Goal: Use online tool/utility: Utilize a website feature to perform a specific function

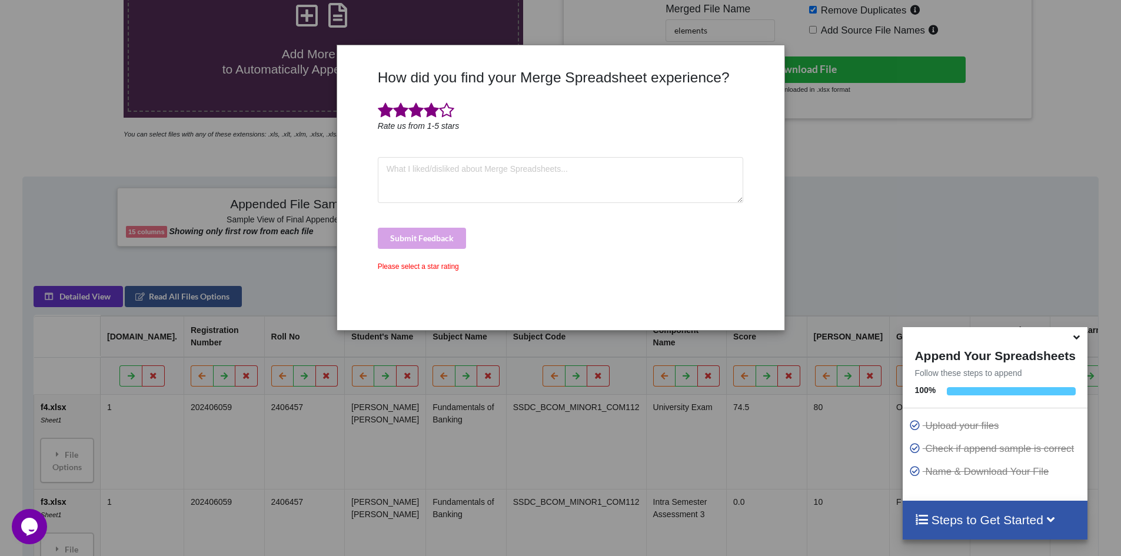
click at [432, 114] on span at bounding box center [431, 110] width 15 height 16
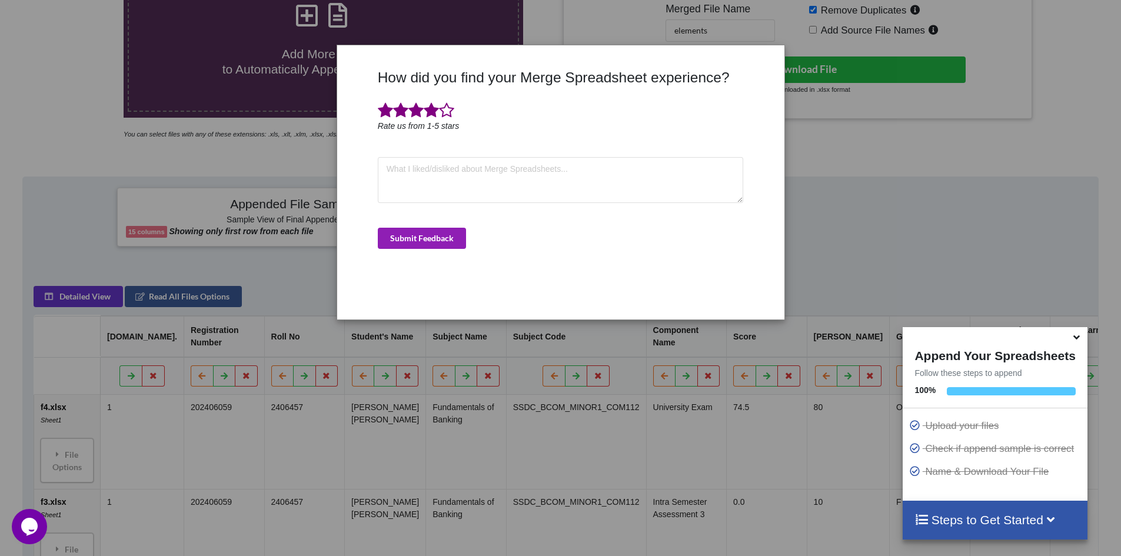
drag, startPoint x: 428, startPoint y: 242, endPoint x: 492, endPoint y: 292, distance: 81.8
click at [428, 241] on button "Submit Feedback" at bounding box center [422, 238] width 88 height 21
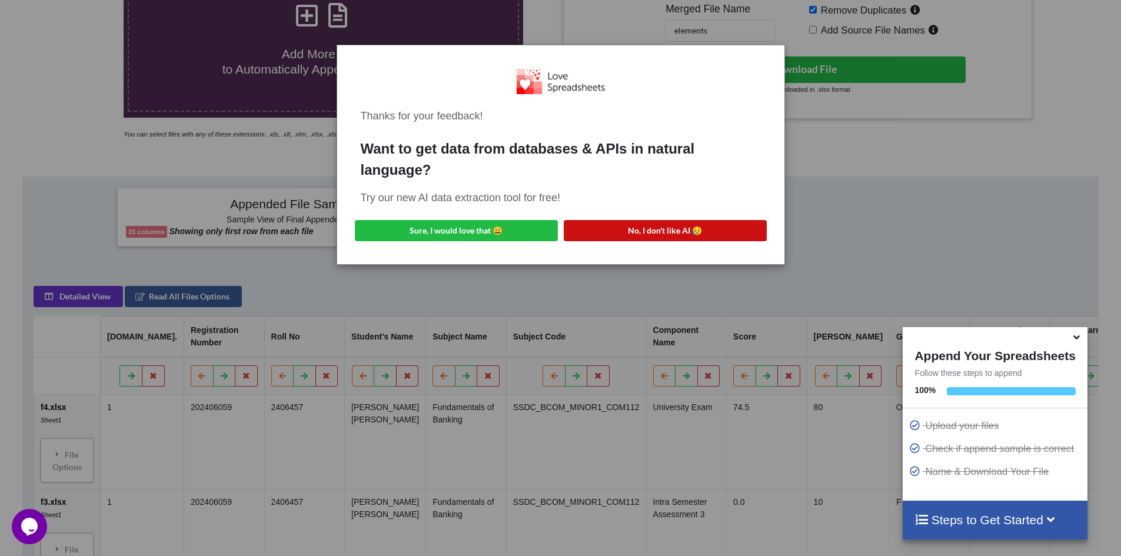
click at [654, 231] on button "No, I don't like AI 😥" at bounding box center [665, 230] width 203 height 21
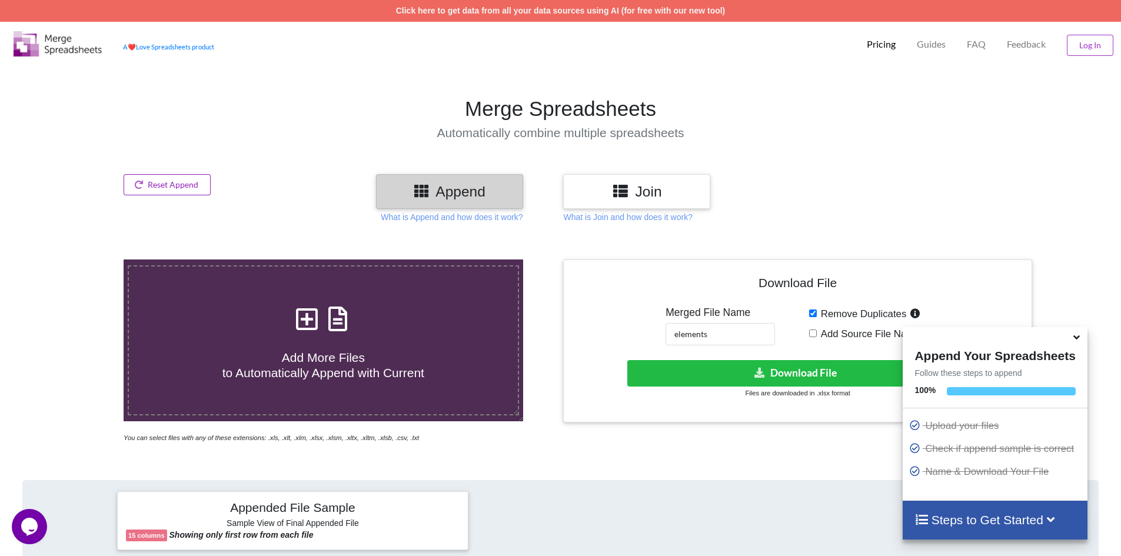
click at [182, 182] on button "Reset Append" at bounding box center [167, 184] width 87 height 21
click at [141, 128] on button "Reset Append" at bounding box center [135, 128] width 75 height 21
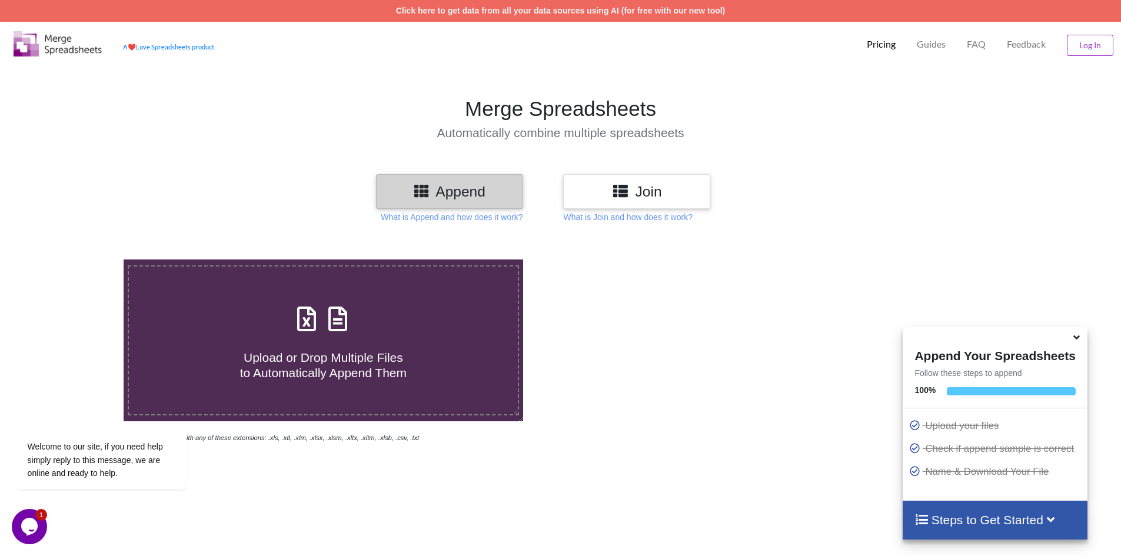
click at [1075, 339] on icon at bounding box center [1076, 335] width 12 height 11
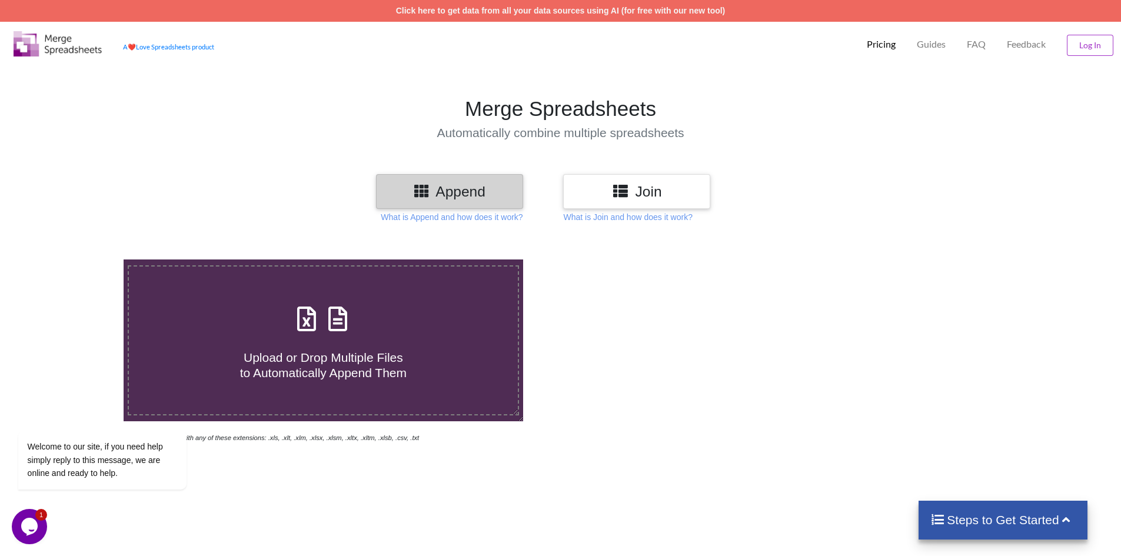
click at [281, 338] on h4 "Upload or Drop Multiple Files to Automatically Append Them" at bounding box center [323, 357] width 389 height 45
click at [80, 259] on input "Upload or Drop Multiple Files to Automatically Append Them" at bounding box center [80, 259] width 0 height 0
type input "C:\fakepath\EF4.xlsx"
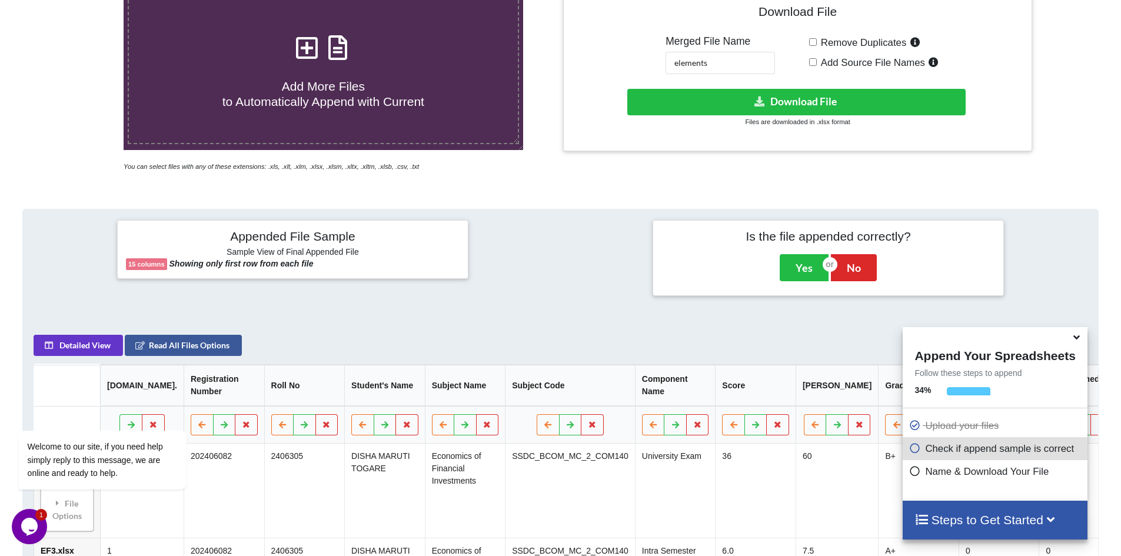
scroll to position [245, 0]
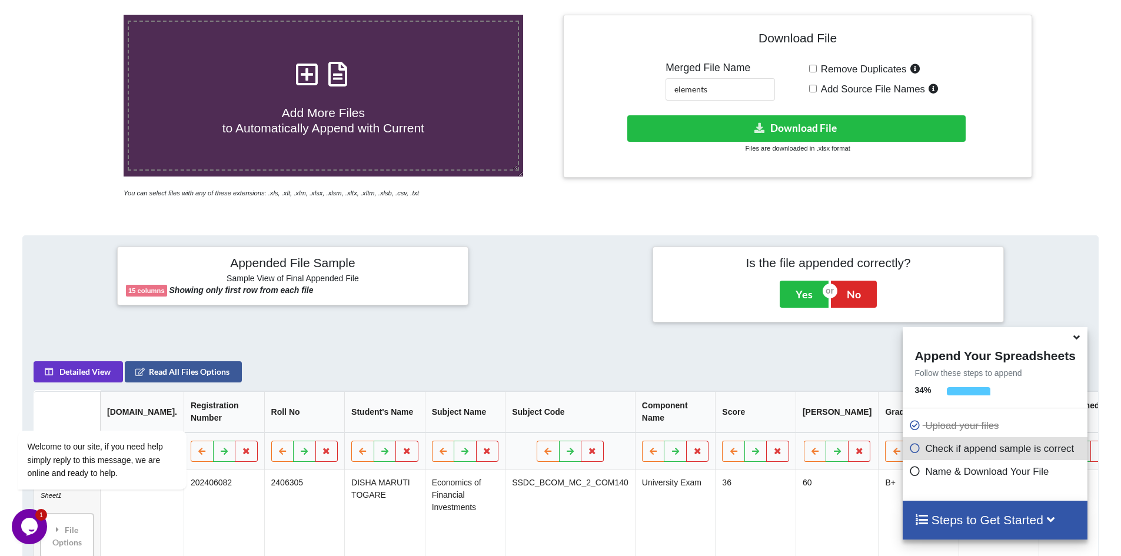
click at [811, 70] on input "Remove Duplicates" at bounding box center [813, 69] width 8 height 8
checkbox input "true"
click at [726, 86] on input "elements" at bounding box center [719, 89] width 109 height 22
drag, startPoint x: 723, startPoint y: 94, endPoint x: 594, endPoint y: 84, distance: 129.8
click at [594, 84] on div "Download File Merged File Name elements Remove Duplicates Add Source File Names…" at bounding box center [797, 96] width 451 height 145
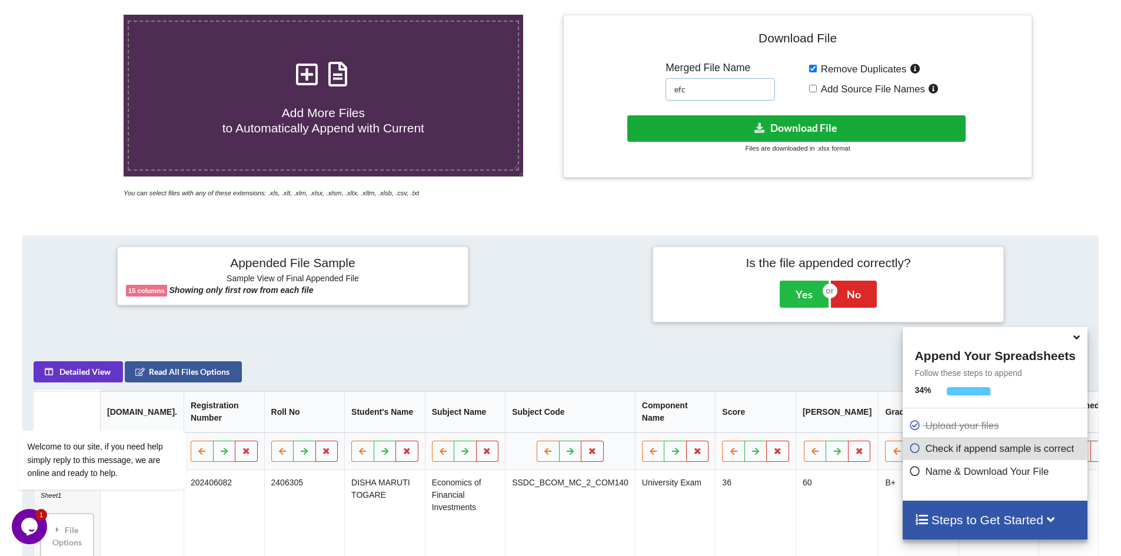
type input "efc"
click at [802, 132] on button "Download File" at bounding box center [796, 128] width 338 height 26
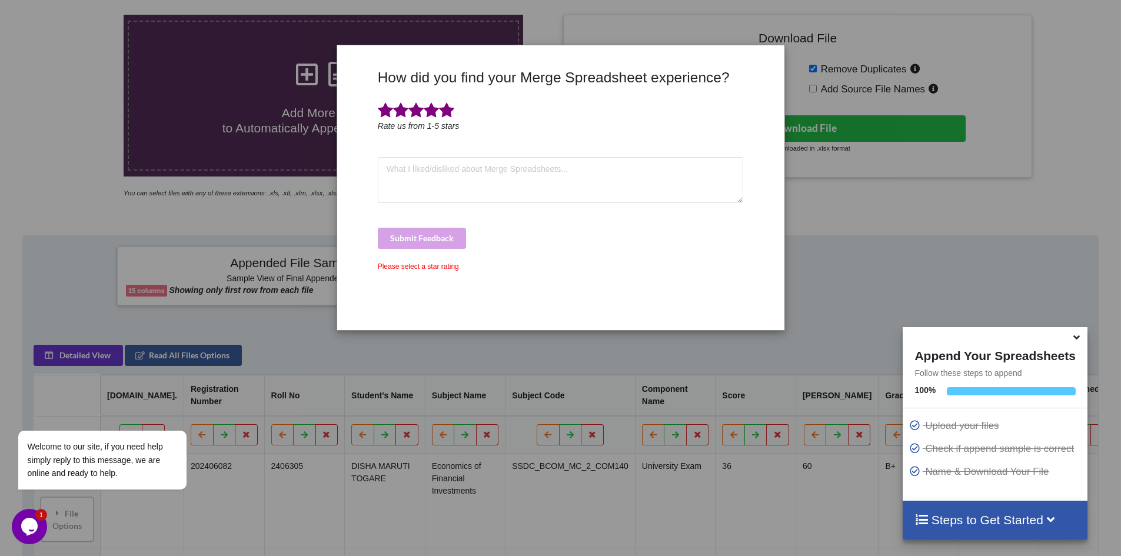
click at [448, 106] on span at bounding box center [446, 110] width 15 height 16
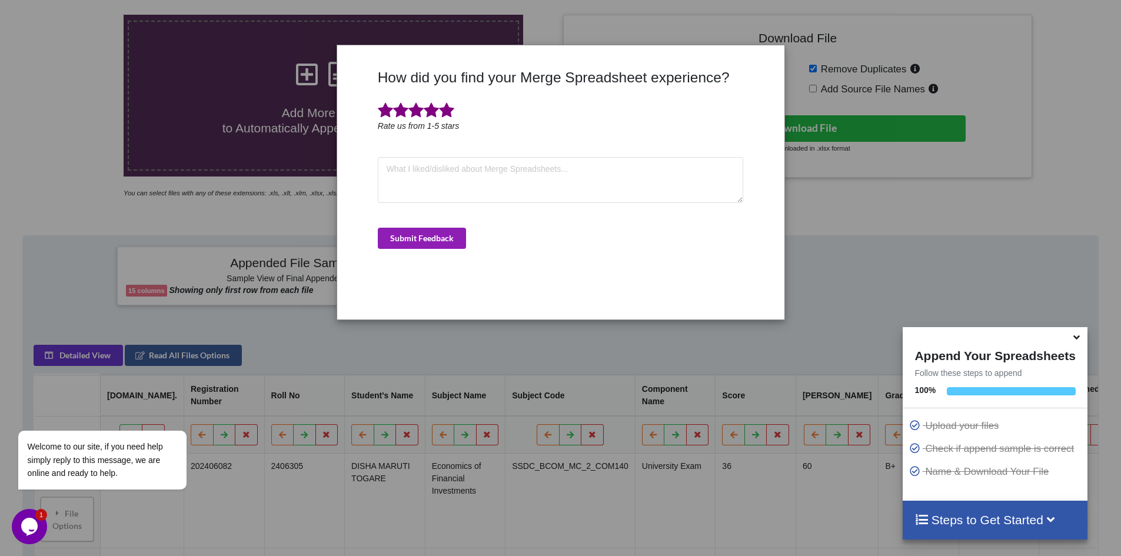
click at [435, 229] on button "Submit Feedback" at bounding box center [422, 238] width 88 height 21
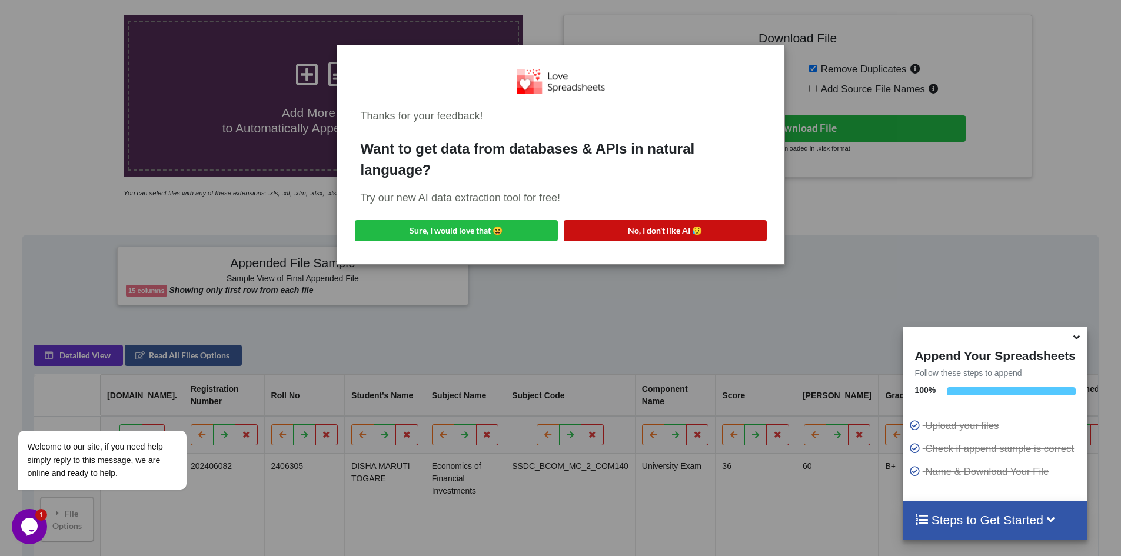
click at [626, 223] on button "No, I don't like AI 😥" at bounding box center [665, 230] width 203 height 21
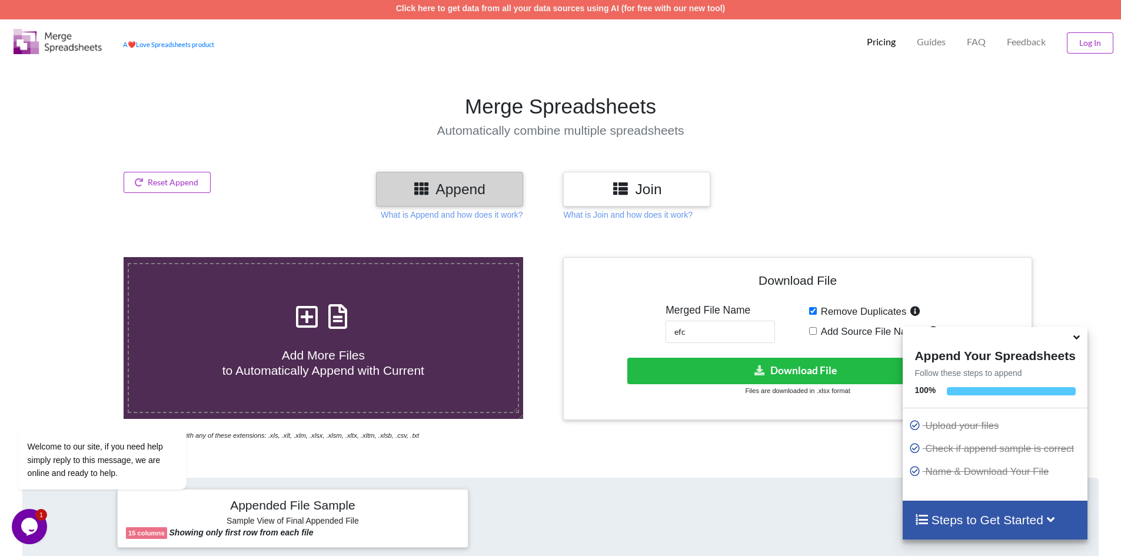
scroll to position [0, 0]
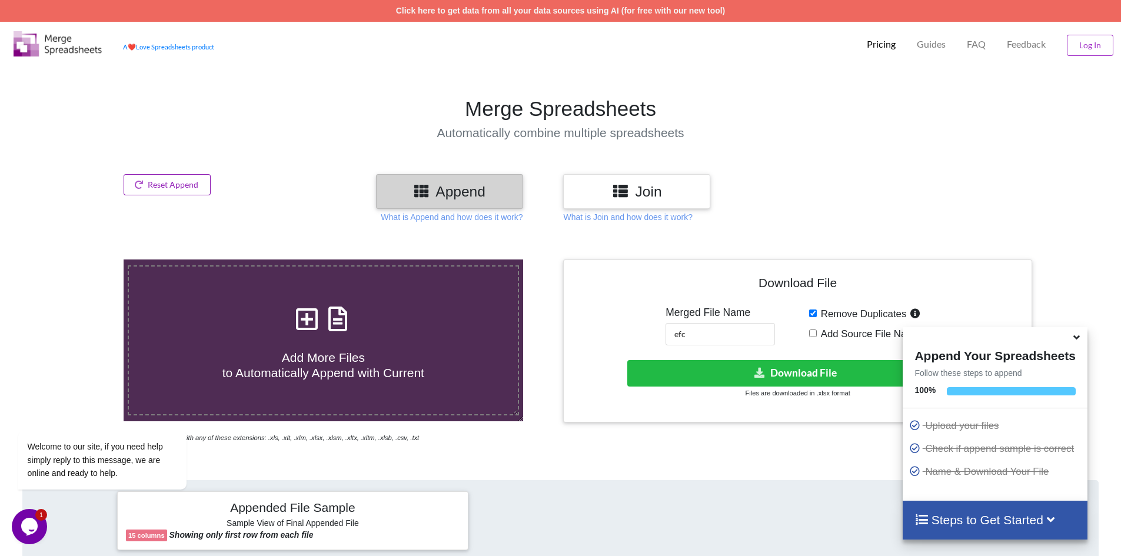
click at [160, 185] on button "Reset Append" at bounding box center [167, 184] width 87 height 21
click at [147, 131] on button "Reset Append" at bounding box center [135, 128] width 75 height 21
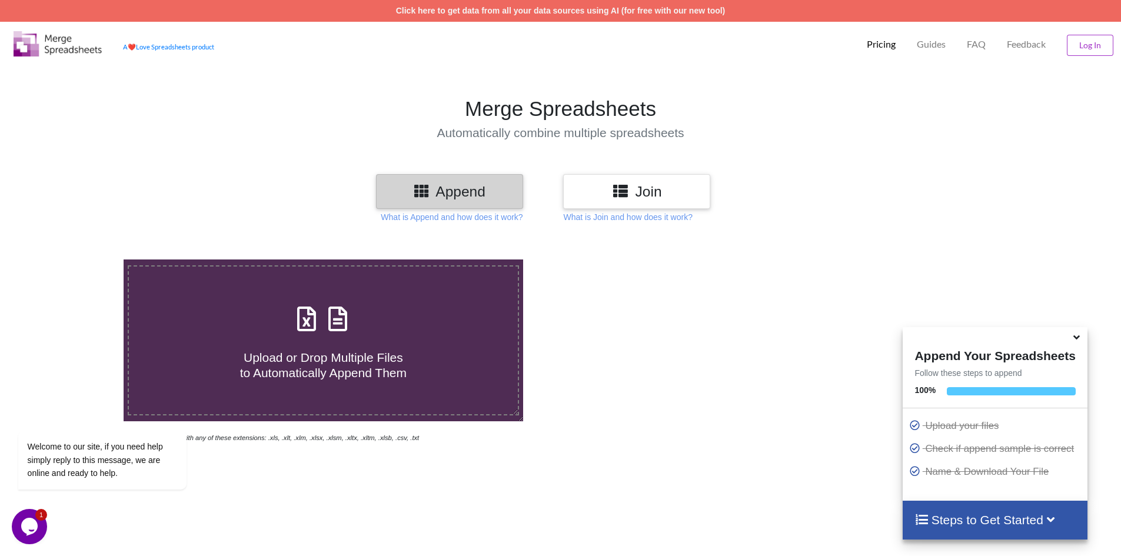
click at [307, 325] on icon at bounding box center [306, 313] width 29 height 25
click at [80, 259] on input "Upload or Drop Multiple Files to Automatically Append Them" at bounding box center [80, 259] width 0 height 0
type input "C:\fakepath\b7.xlsx"
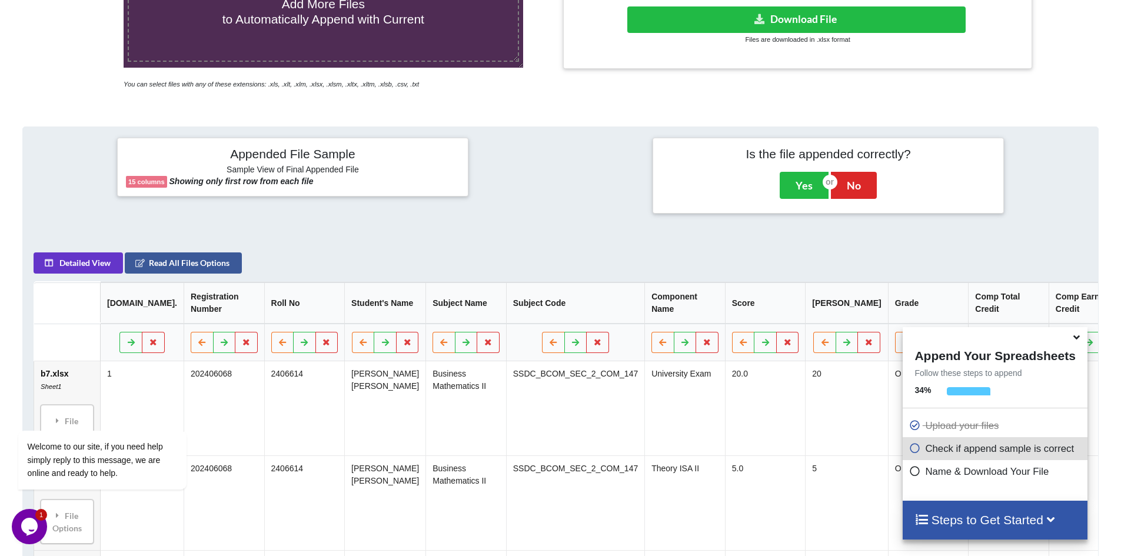
scroll to position [186, 0]
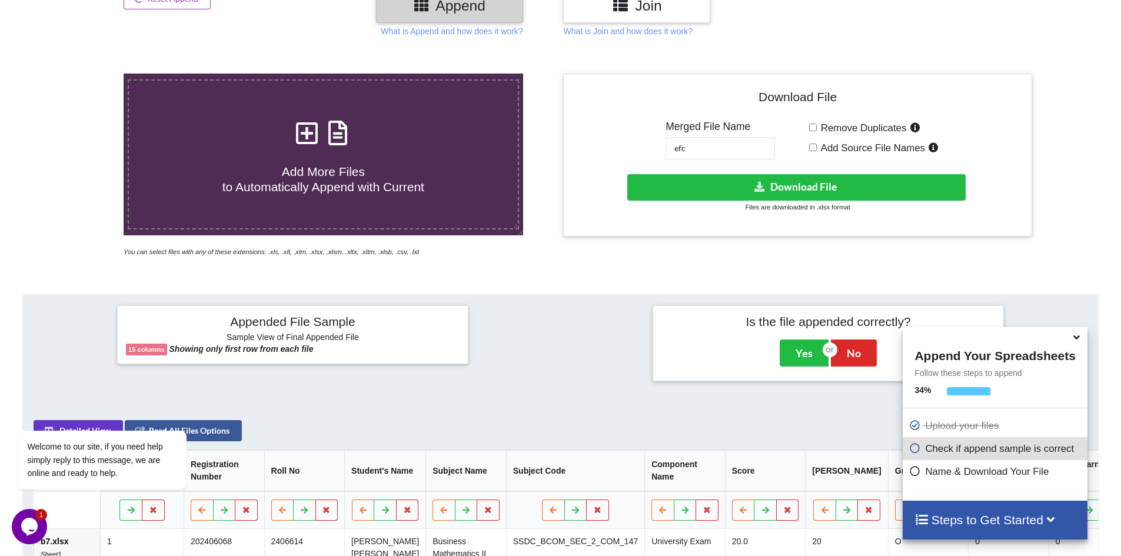
click at [814, 126] on input "Remove Duplicates" at bounding box center [813, 128] width 8 height 8
checkbox input "true"
drag, startPoint x: 662, startPoint y: 149, endPoint x: 579, endPoint y: 134, distance: 84.5
click at [585, 136] on div "Download File Merged File Name efc Remove Duplicates Add Source File Names Down…" at bounding box center [797, 154] width 451 height 145
type input "bm"
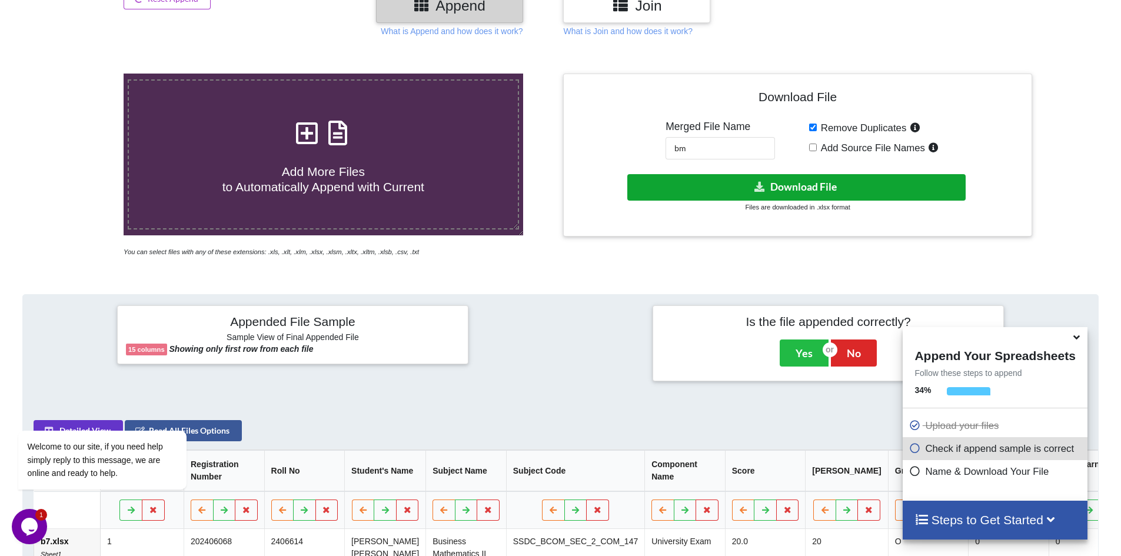
click at [792, 183] on button "Download File" at bounding box center [796, 187] width 338 height 26
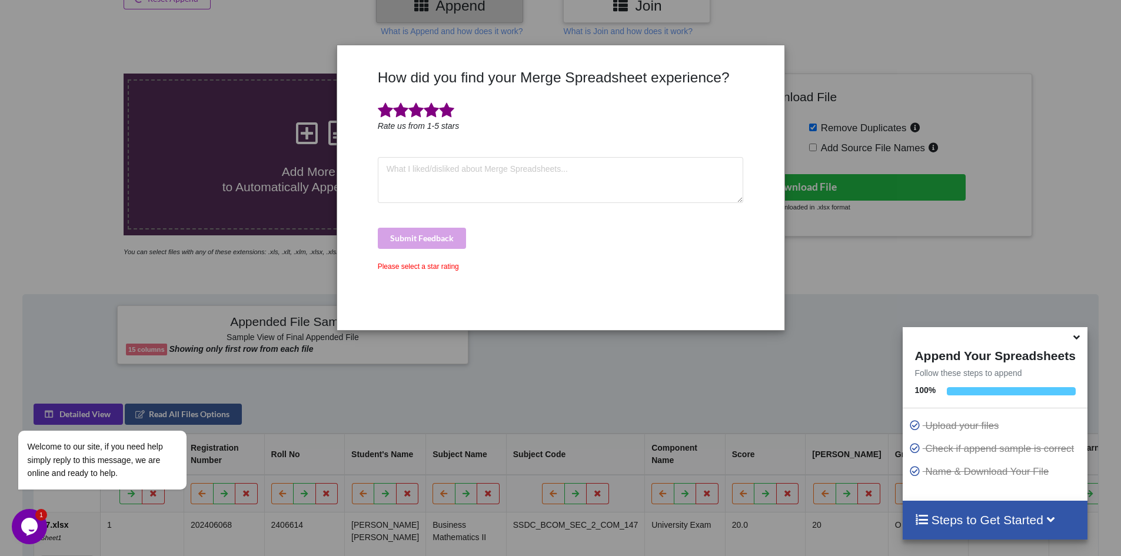
click at [448, 112] on span at bounding box center [446, 110] width 15 height 16
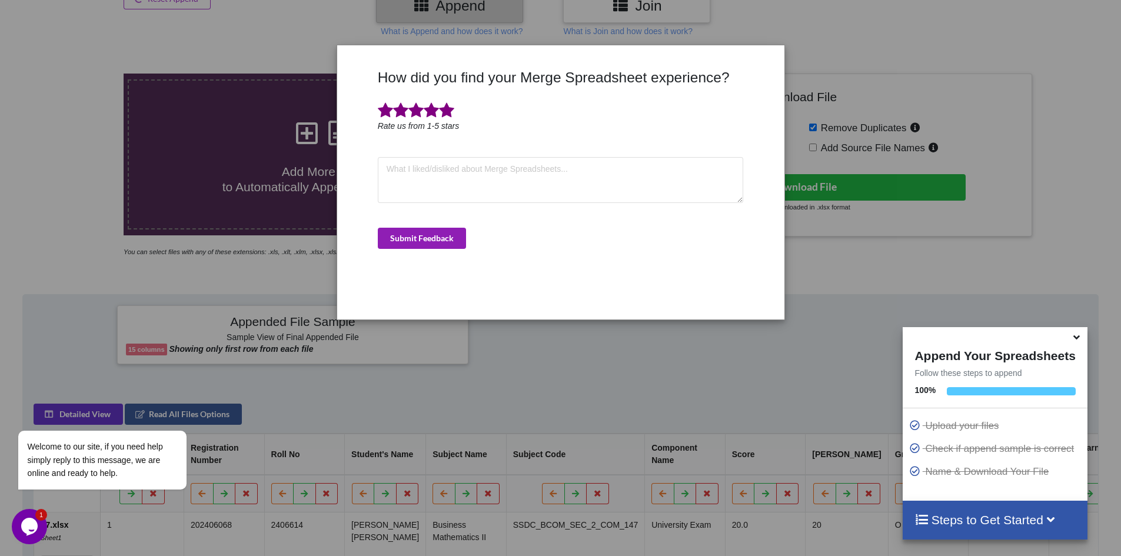
click at [418, 241] on button "Submit Feedback" at bounding box center [422, 238] width 88 height 21
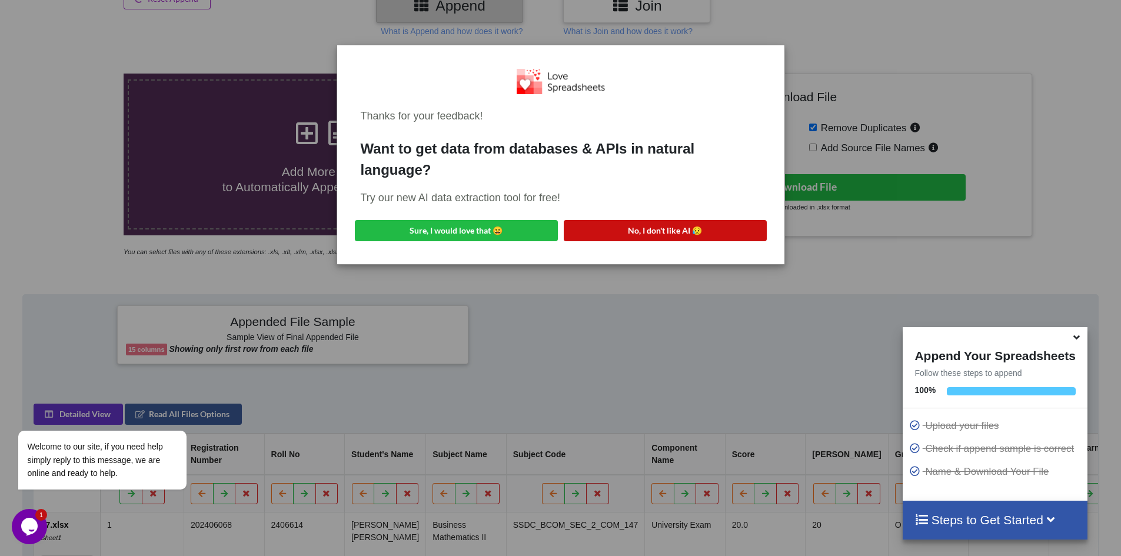
click at [645, 231] on button "No, I don't like AI 😥" at bounding box center [665, 230] width 203 height 21
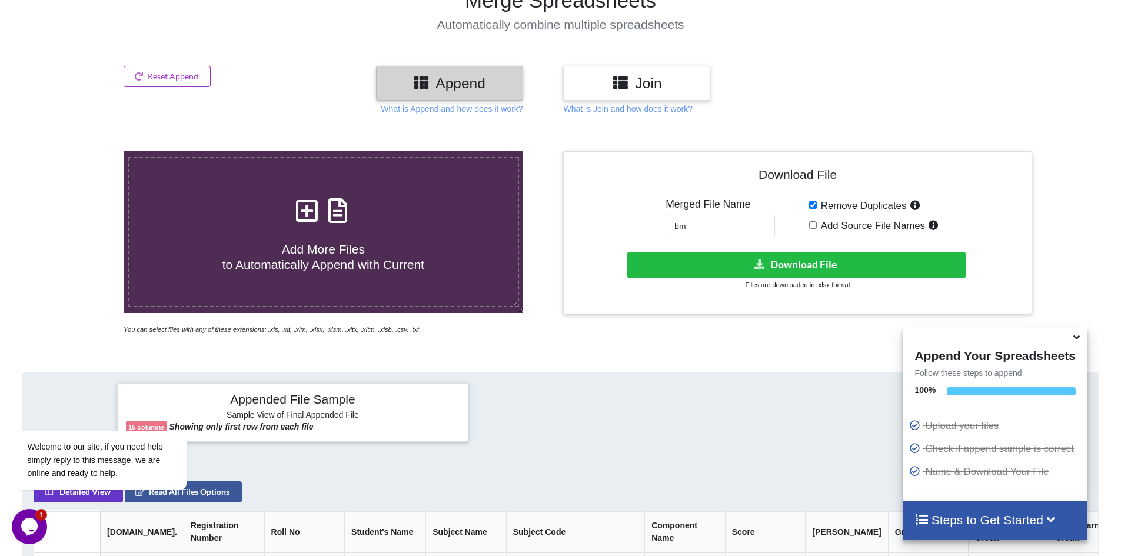
scroll to position [9, 0]
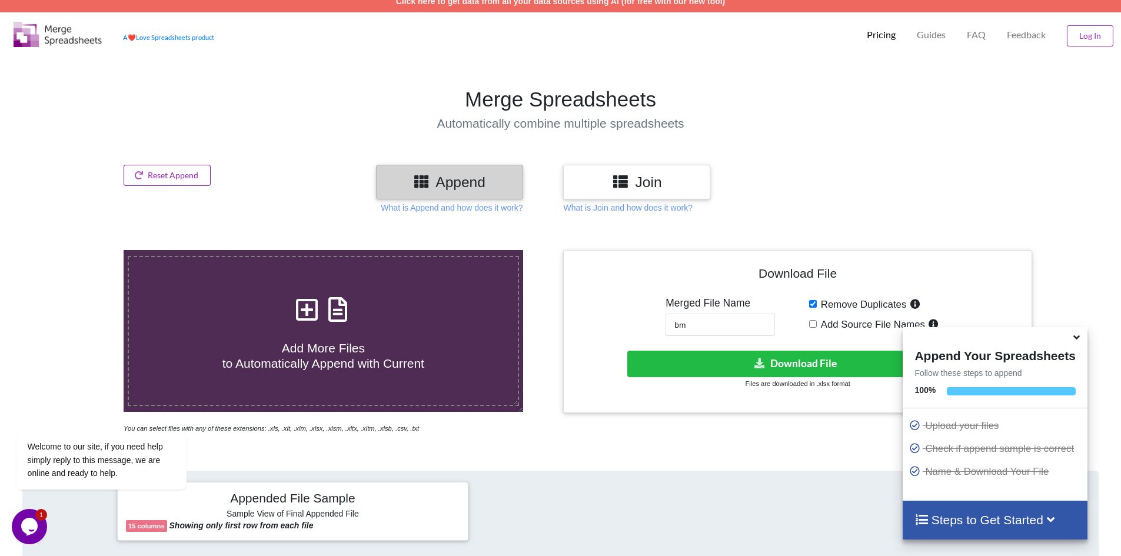
click at [158, 171] on button "Reset Append" at bounding box center [167, 175] width 87 height 21
click at [138, 115] on button "Reset Append" at bounding box center [135, 119] width 75 height 21
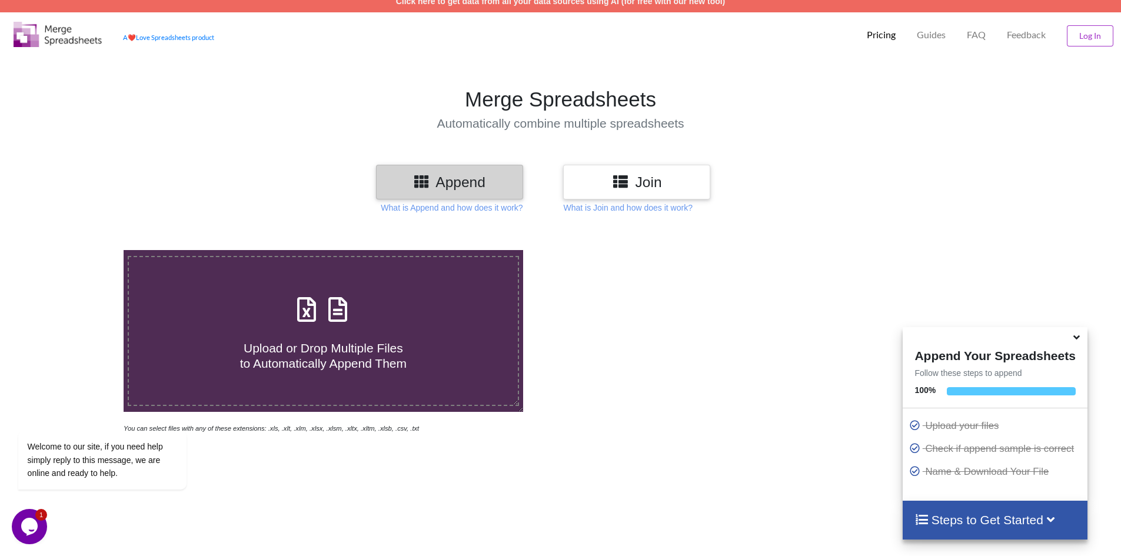
click at [416, 181] on icon at bounding box center [421, 181] width 17 height 15
click at [307, 311] on icon at bounding box center [306, 303] width 29 height 25
click at [80, 250] on input "Upload or Drop Multiple Files to Automatically Append Them" at bounding box center [80, 250] width 0 height 0
type input "C:\fakepath\et4.xlsx"
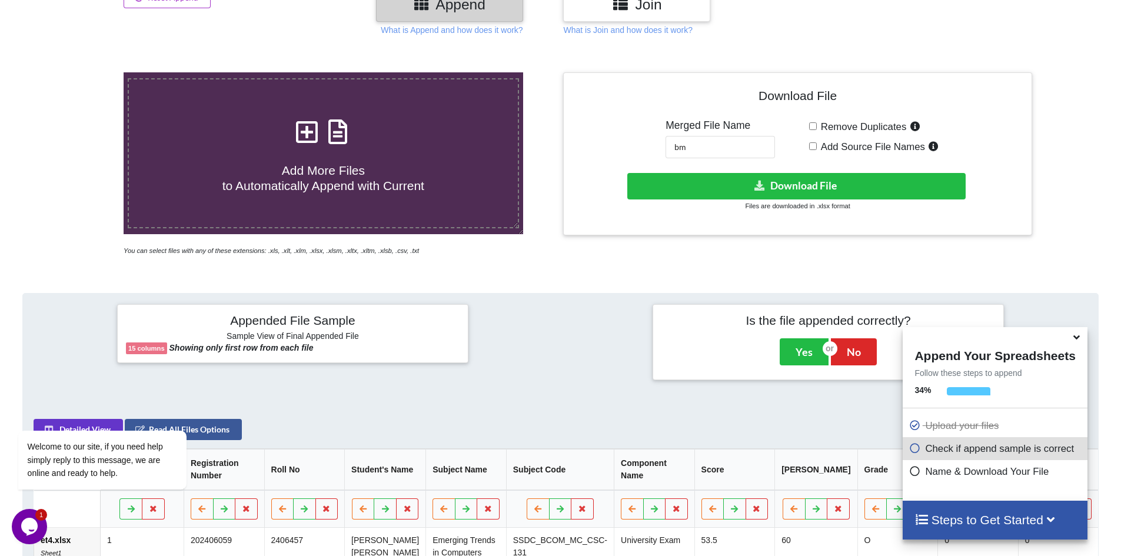
scroll to position [186, 0]
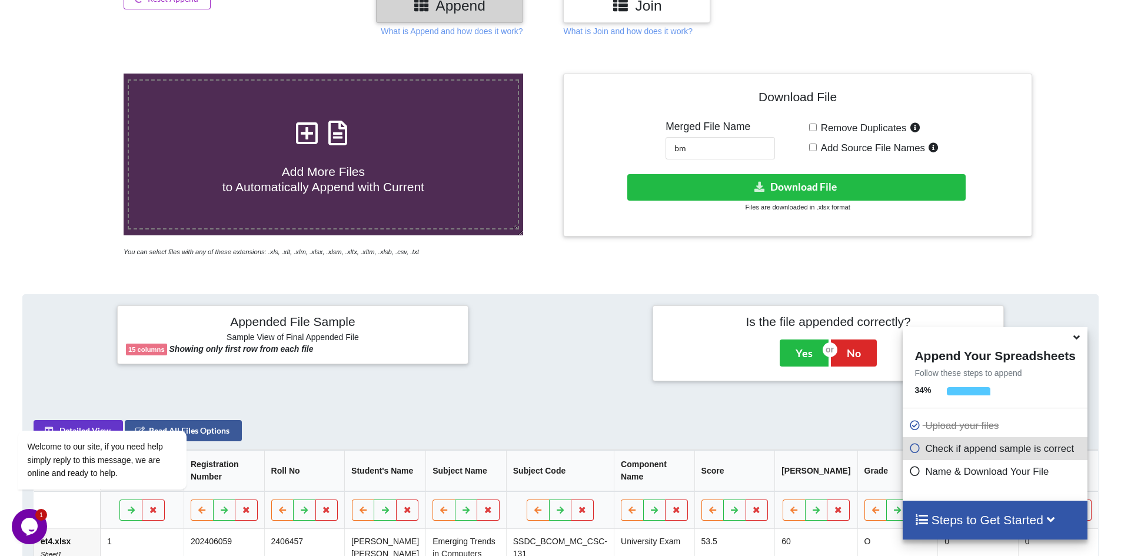
click at [813, 126] on input "Remove Duplicates" at bounding box center [813, 128] width 8 height 8
checkbox input "true"
drag, startPoint x: 706, startPoint y: 149, endPoint x: 612, endPoint y: 148, distance: 93.6
click at [612, 148] on div "Download File Merged File Name bm Remove Duplicates Add Source File Names Downl…" at bounding box center [797, 154] width 451 height 145
type input "et"
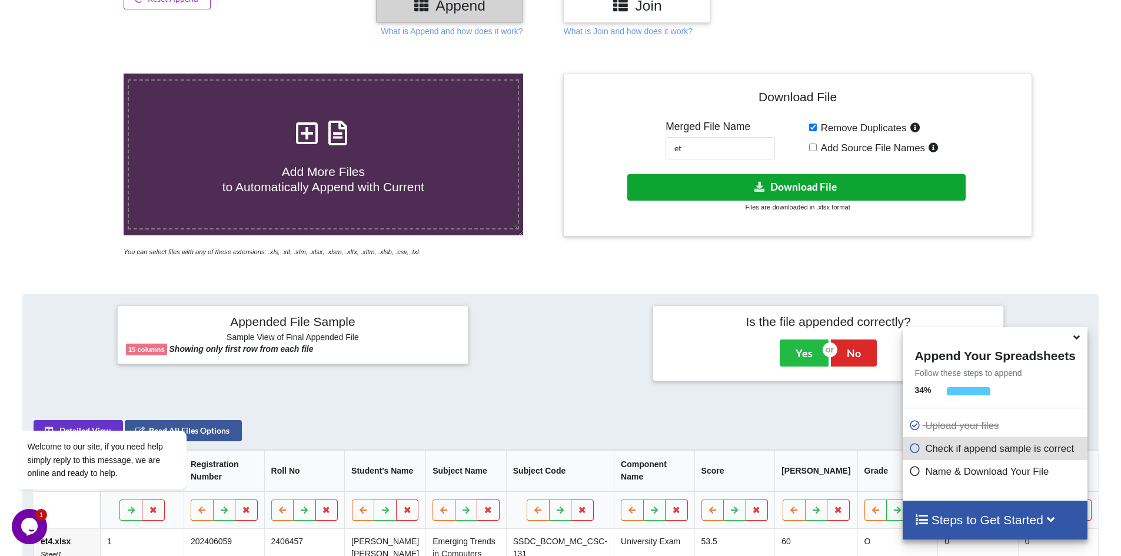
click at [698, 186] on button "Download File" at bounding box center [796, 187] width 338 height 26
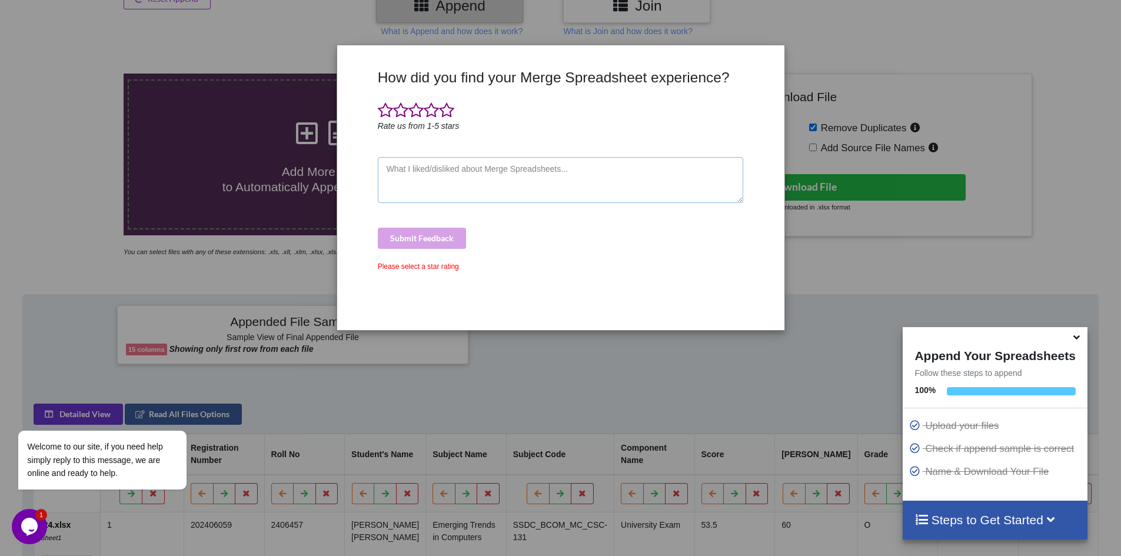
click at [516, 186] on textarea at bounding box center [561, 180] width 366 height 46
click at [447, 114] on span at bounding box center [446, 110] width 15 height 16
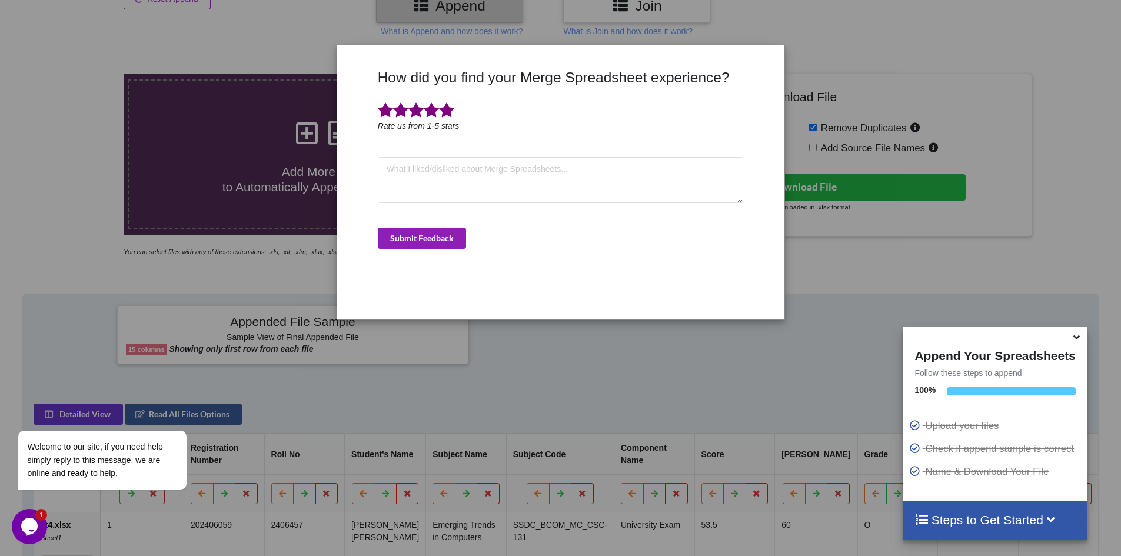
click at [432, 231] on button "Submit Feedback" at bounding box center [422, 238] width 88 height 21
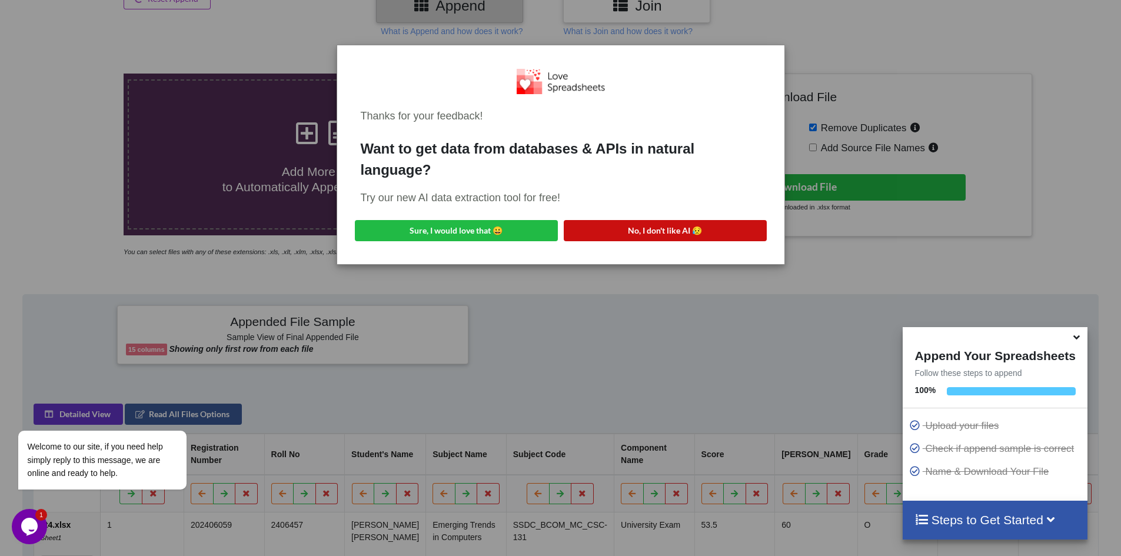
click at [619, 221] on button "No, I don't like AI 😥" at bounding box center [665, 230] width 203 height 21
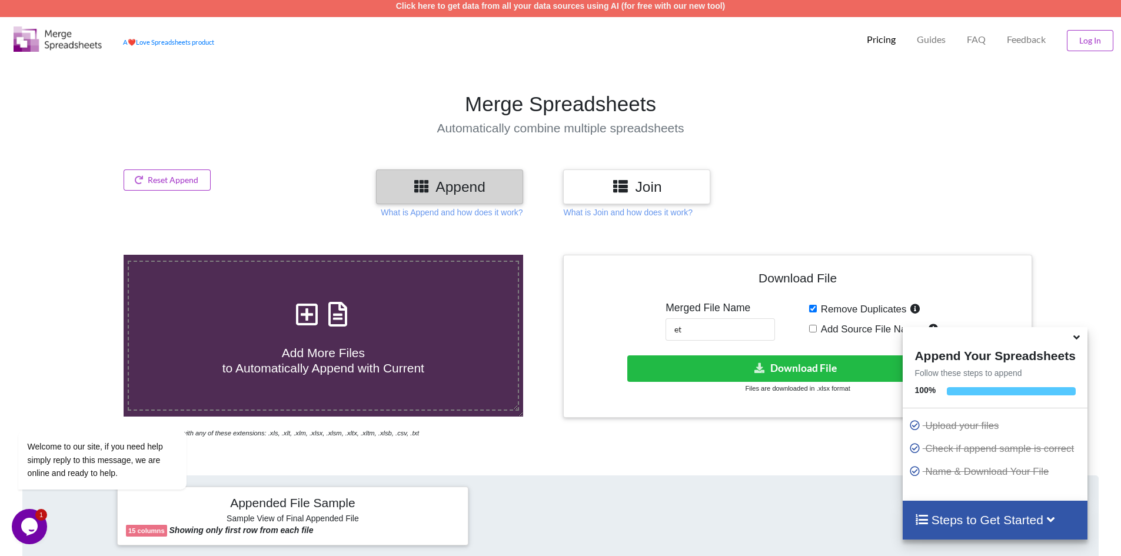
scroll to position [0, 0]
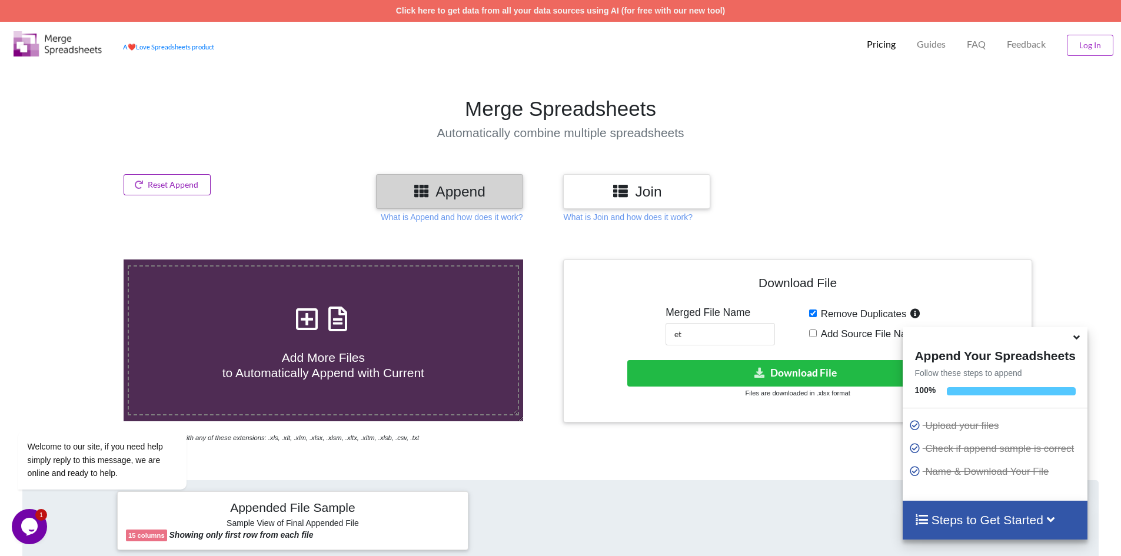
click at [179, 188] on button "Reset Append" at bounding box center [167, 184] width 87 height 21
click at [146, 128] on button "Reset Append" at bounding box center [135, 128] width 75 height 21
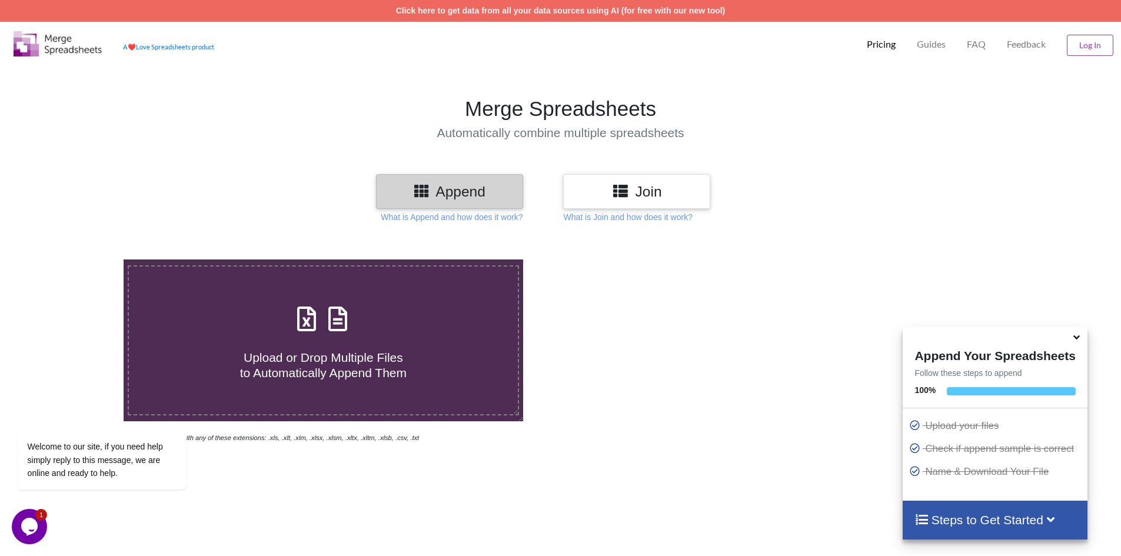
click at [329, 351] on span "Upload or Drop Multiple Files to Automatically Append Them" at bounding box center [323, 365] width 166 height 28
click at [80, 259] on input "Upload or Drop Multiple Files to Automatically Append Them" at bounding box center [80, 259] width 0 height 0
type input "C:\fakepath\d4.xlsx"
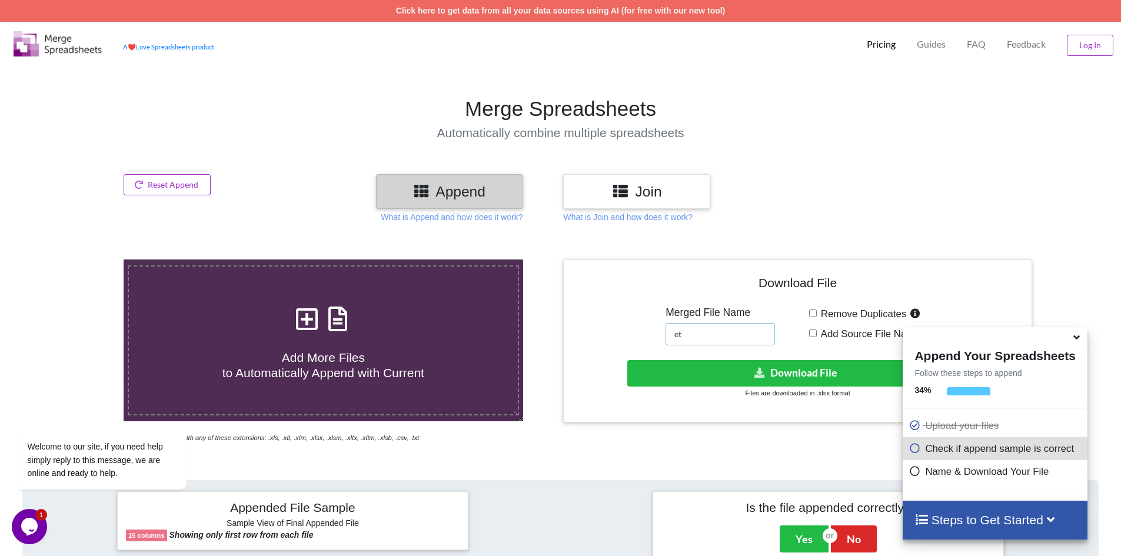
drag, startPoint x: 700, startPoint y: 332, endPoint x: 594, endPoint y: 334, distance: 105.9
click at [594, 334] on div "Download File Merged File Name et Remove Duplicates Add Source File Names Downl…" at bounding box center [797, 340] width 451 height 145
type input "ds"
click at [769, 377] on button "Download File" at bounding box center [796, 373] width 338 height 26
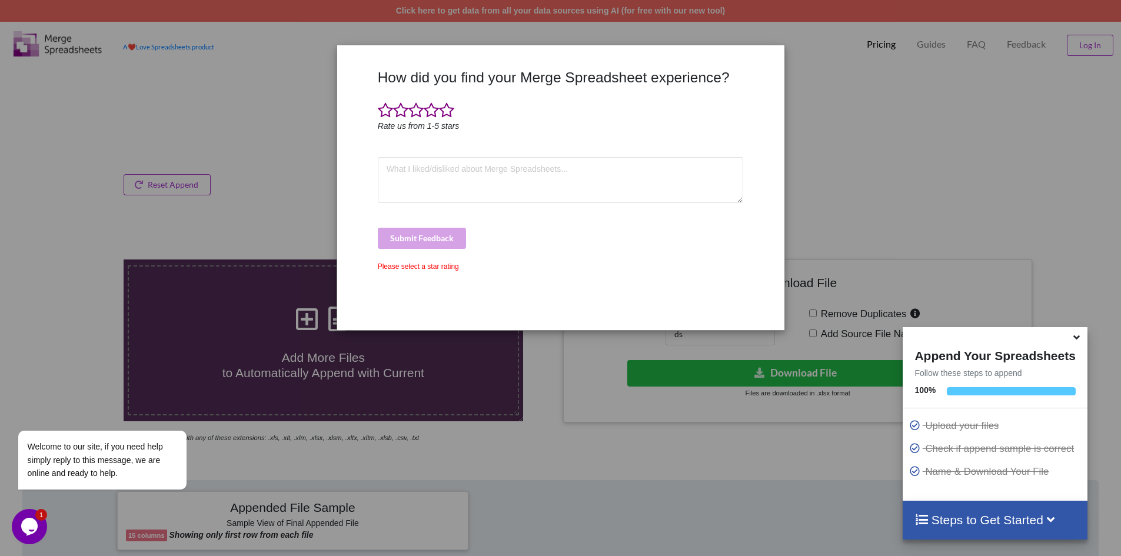
click at [835, 146] on div "How did you find your Merge Spreadsheet experience? Rate us from 1-5 stars Subm…" at bounding box center [560, 278] width 1121 height 556
click at [431, 235] on div "Submit Feedback" at bounding box center [561, 238] width 366 height 21
click at [397, 114] on span at bounding box center [400, 110] width 15 height 16
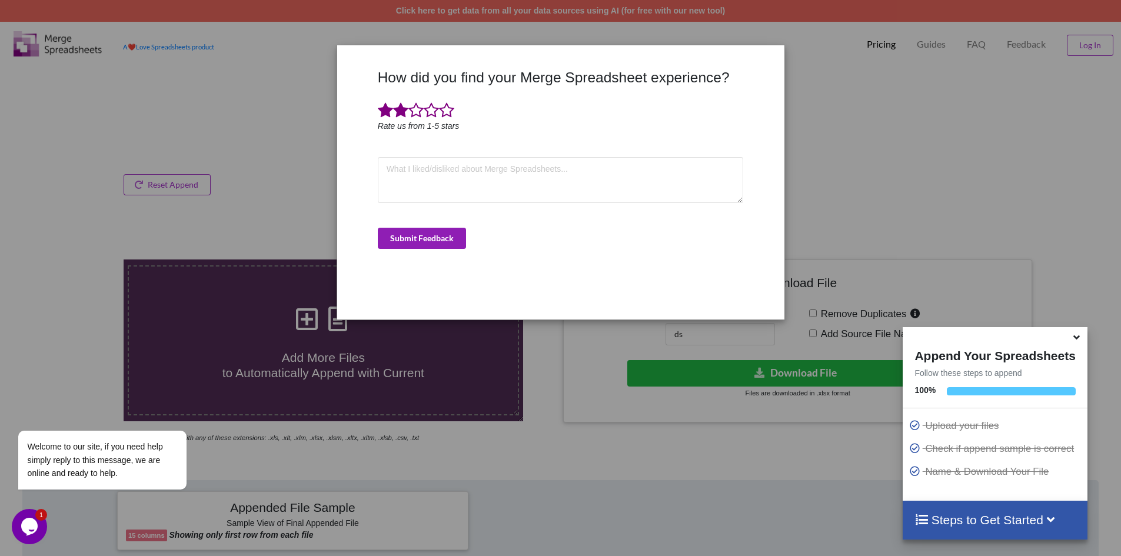
click at [418, 236] on button "Submit Feedback" at bounding box center [422, 238] width 88 height 21
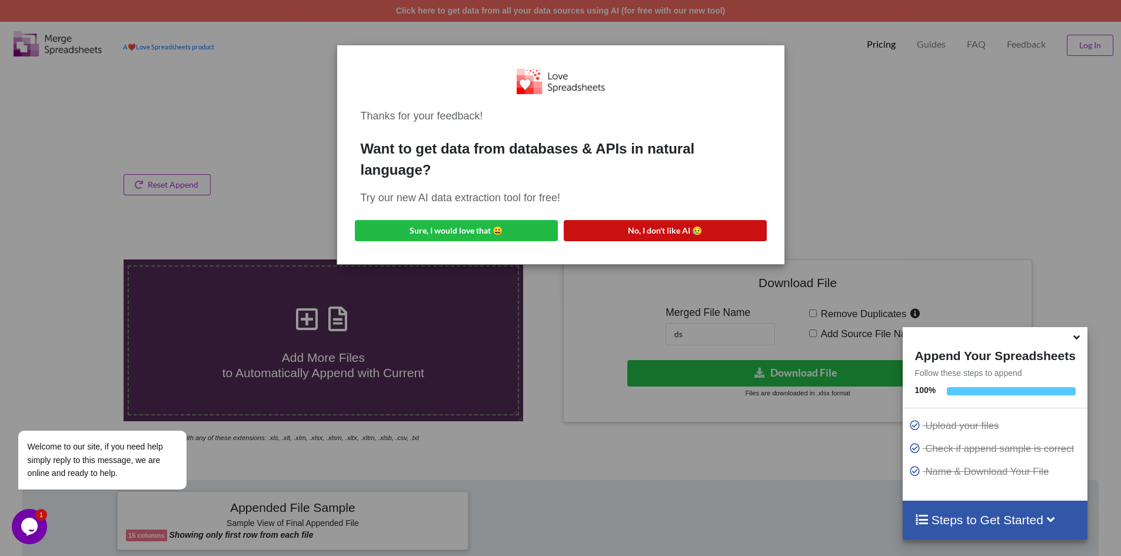
click at [608, 230] on button "No, I don't like AI 😥" at bounding box center [665, 230] width 203 height 21
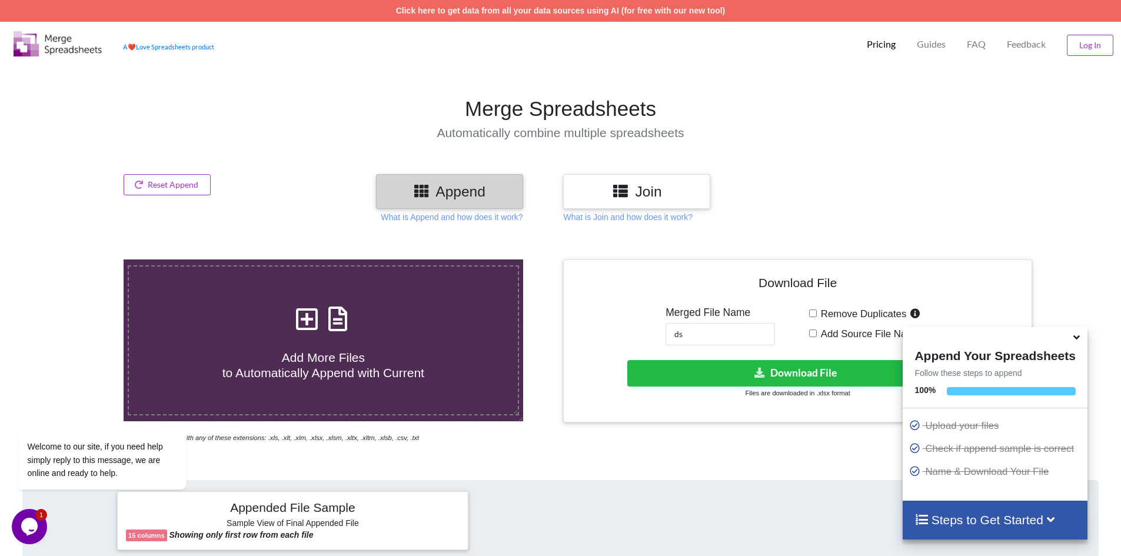
click at [812, 315] on input "Remove Duplicates" at bounding box center [813, 313] width 8 height 8
checkbox input "true"
click at [781, 374] on button "Download File" at bounding box center [796, 373] width 338 height 26
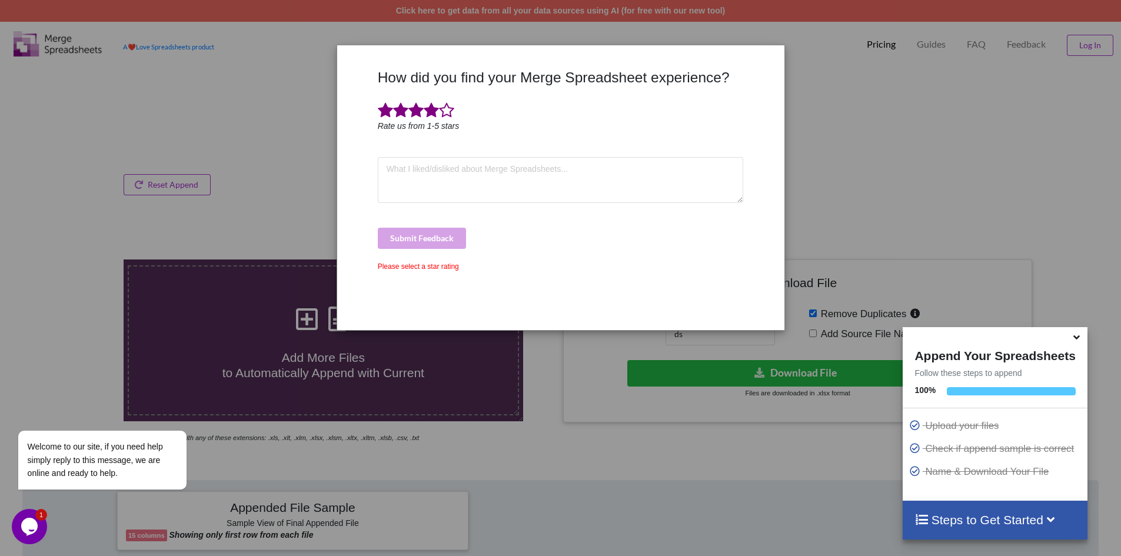
click at [425, 107] on span at bounding box center [431, 110] width 15 height 16
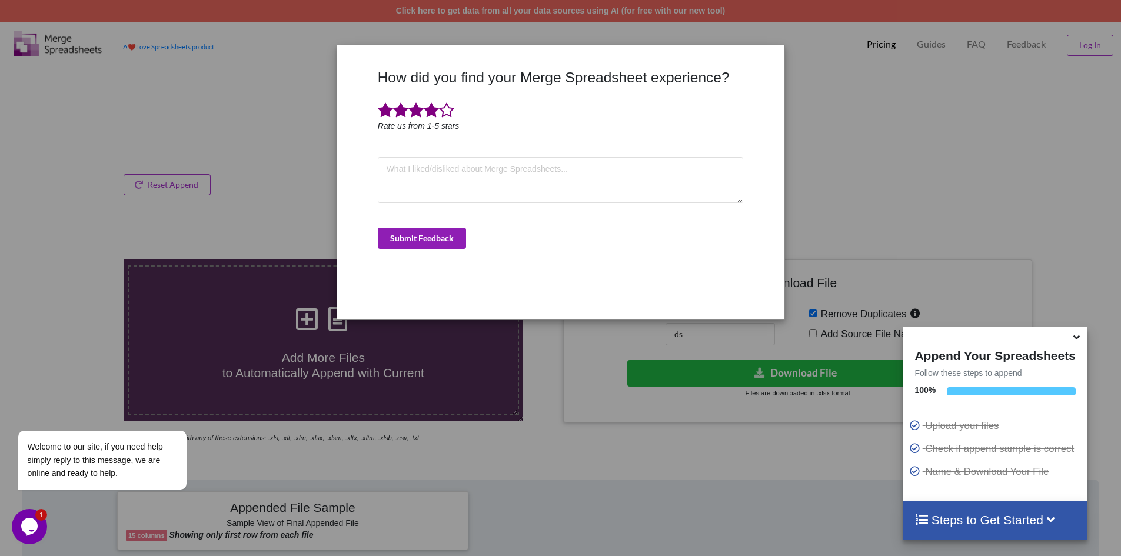
click at [447, 235] on button "Submit Feedback" at bounding box center [422, 238] width 88 height 21
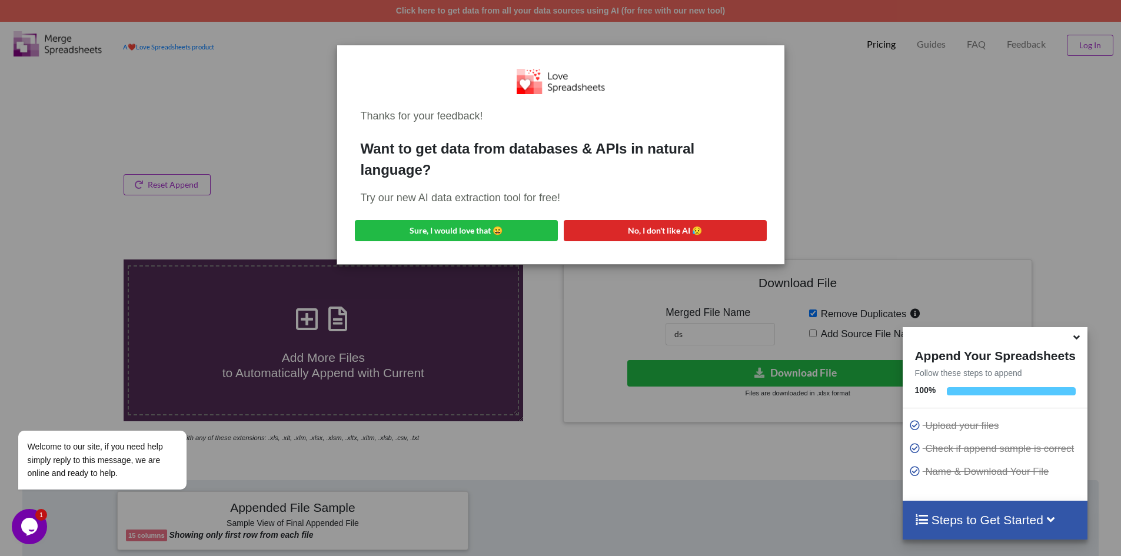
click at [665, 216] on div "Thanks for your feedback! Want to get data from databases & APIs in natural lan…" at bounding box center [561, 155] width 428 height 201
click at [655, 232] on button "No, I don't like AI 😥" at bounding box center [665, 230] width 203 height 21
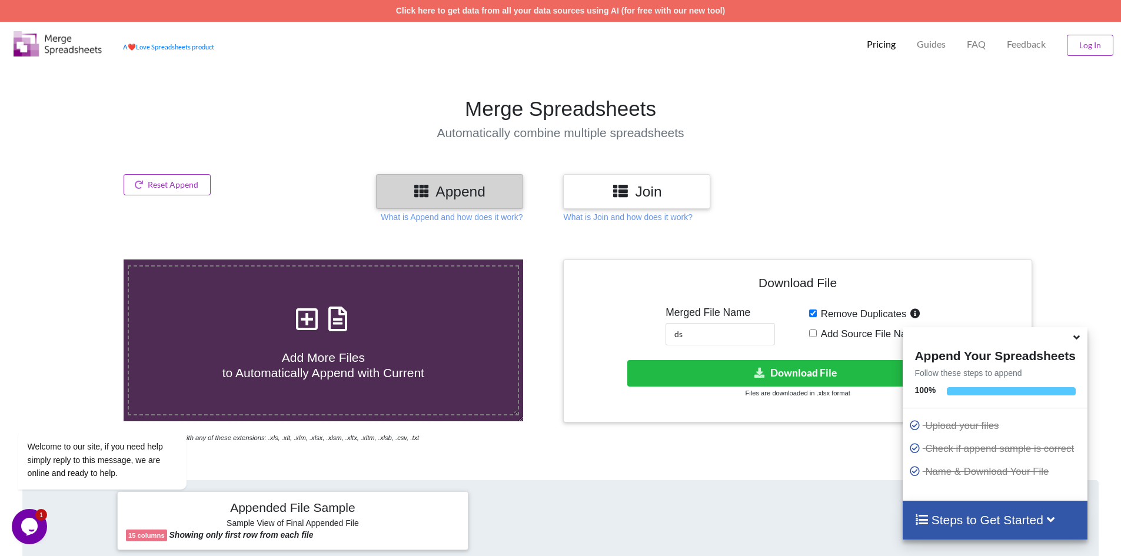
drag, startPoint x: 917, startPoint y: 115, endPoint x: 944, endPoint y: 131, distance: 31.4
click at [917, 115] on h1 "Merge Spreadsheets" at bounding box center [560, 108] width 1132 height 25
click at [172, 185] on button "Reset Append" at bounding box center [167, 184] width 87 height 21
click at [144, 125] on button "Reset Append" at bounding box center [135, 128] width 75 height 21
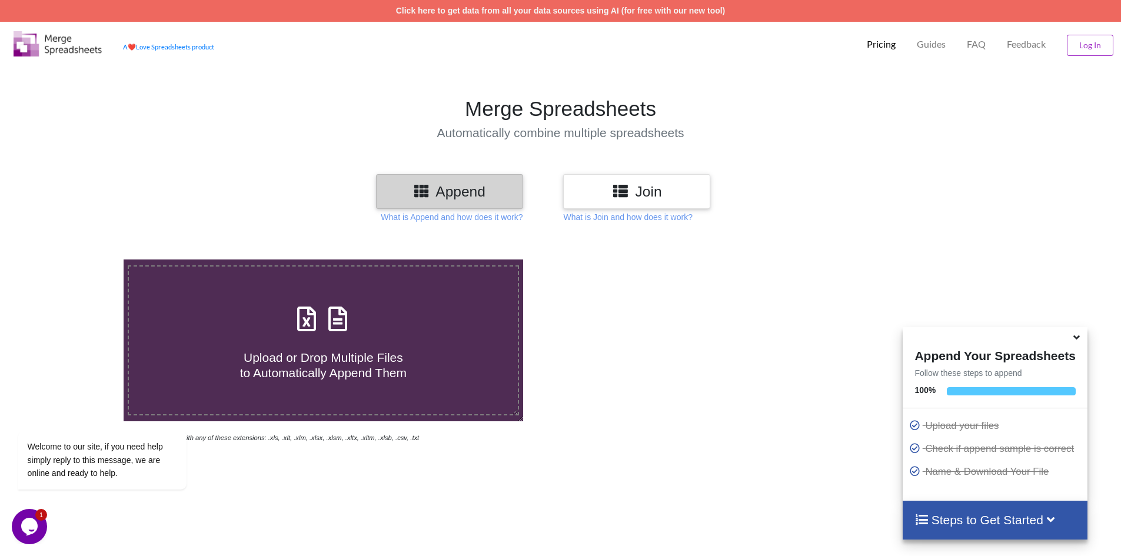
click at [301, 323] on icon at bounding box center [306, 313] width 29 height 25
click at [80, 259] on input "Upload or Drop Multiple Files to Automatically Append Them" at bounding box center [80, 259] width 0 height 0
click at [347, 351] on span "Upload or Drop Multiple Files to Automatically Append Them" at bounding box center [323, 365] width 166 height 28
click at [80, 259] on input "Upload or Drop Multiple Files to Automatically Append Them" at bounding box center [80, 259] width 0 height 0
type input "C:\fakepath\cc4.xlsx"
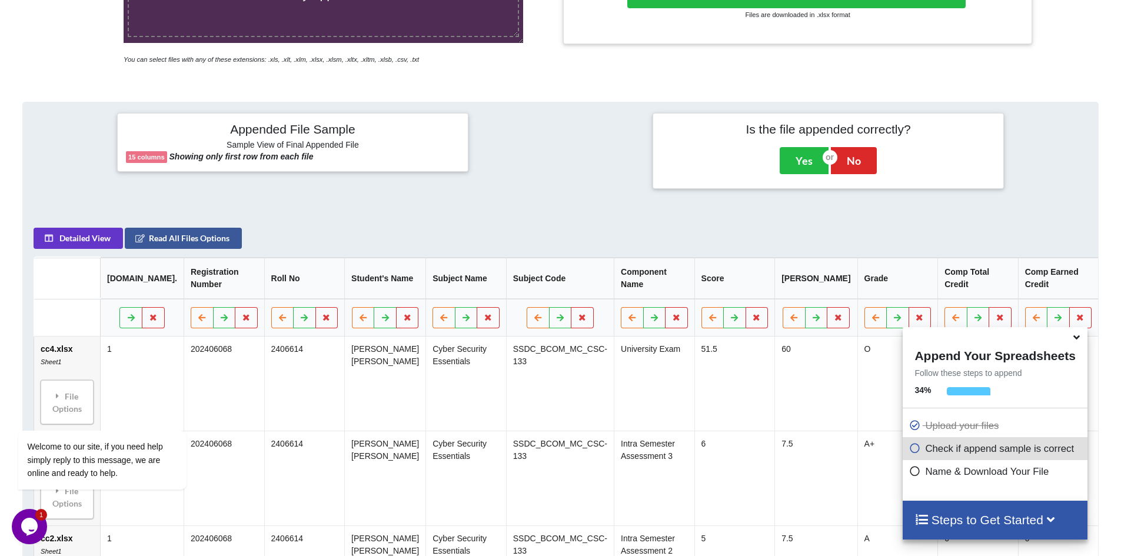
scroll to position [245, 0]
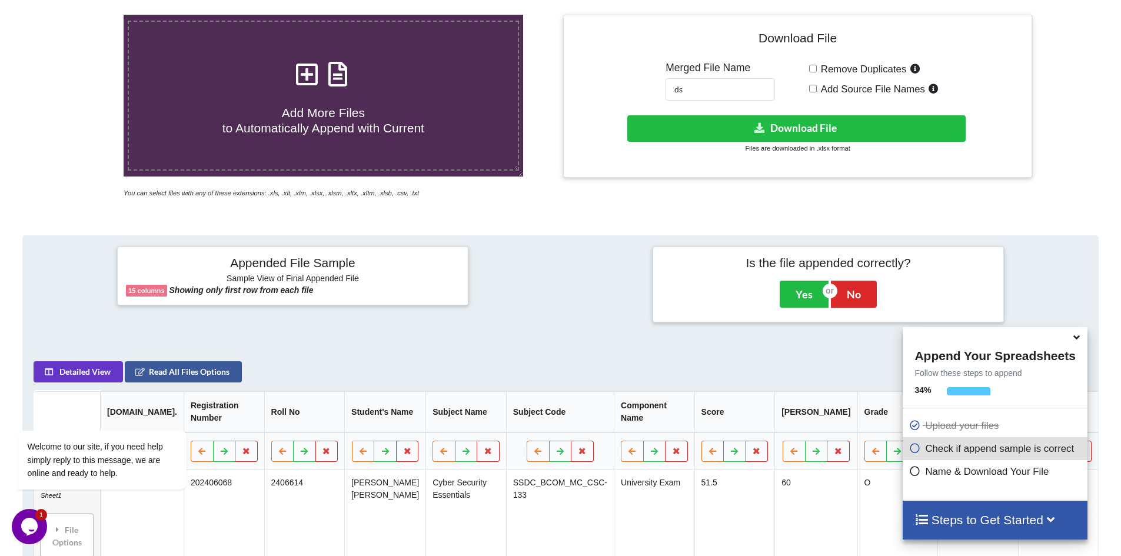
click at [817, 68] on span "Remove Duplicates" at bounding box center [862, 69] width 90 height 11
click at [817, 68] on input "Remove Duplicates" at bounding box center [813, 69] width 8 height 8
checkbox input "true"
drag, startPoint x: 680, startPoint y: 94, endPoint x: 651, endPoint y: 99, distance: 29.3
click at [651, 99] on div "Download File Merged File Name ds Remove Duplicates Add Source File Names Downl…" at bounding box center [797, 96] width 451 height 145
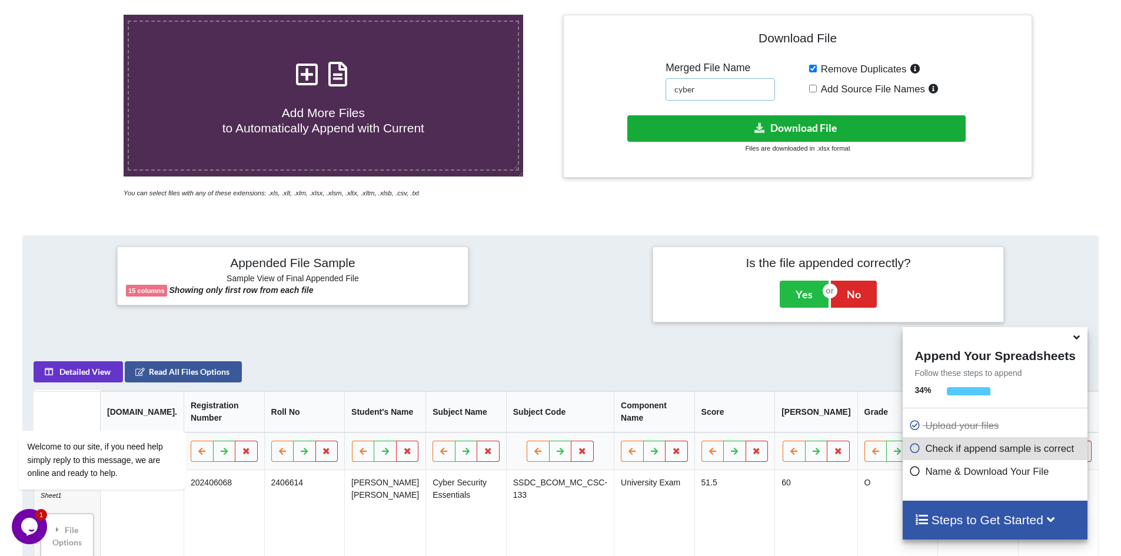
type input "cyber"
click at [790, 129] on button "Download File" at bounding box center [796, 128] width 338 height 26
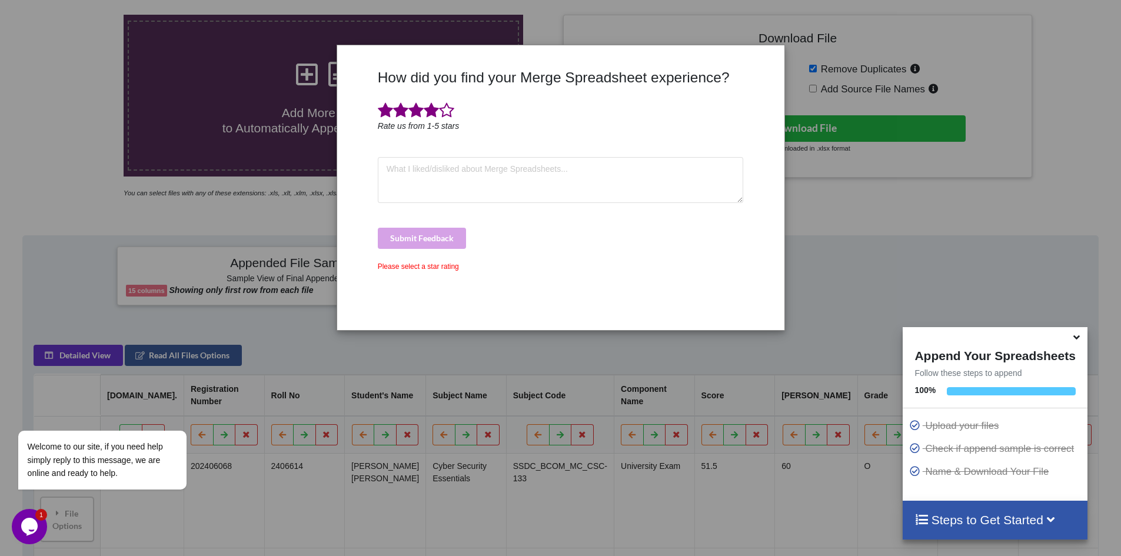
click at [435, 111] on span at bounding box center [431, 110] width 15 height 16
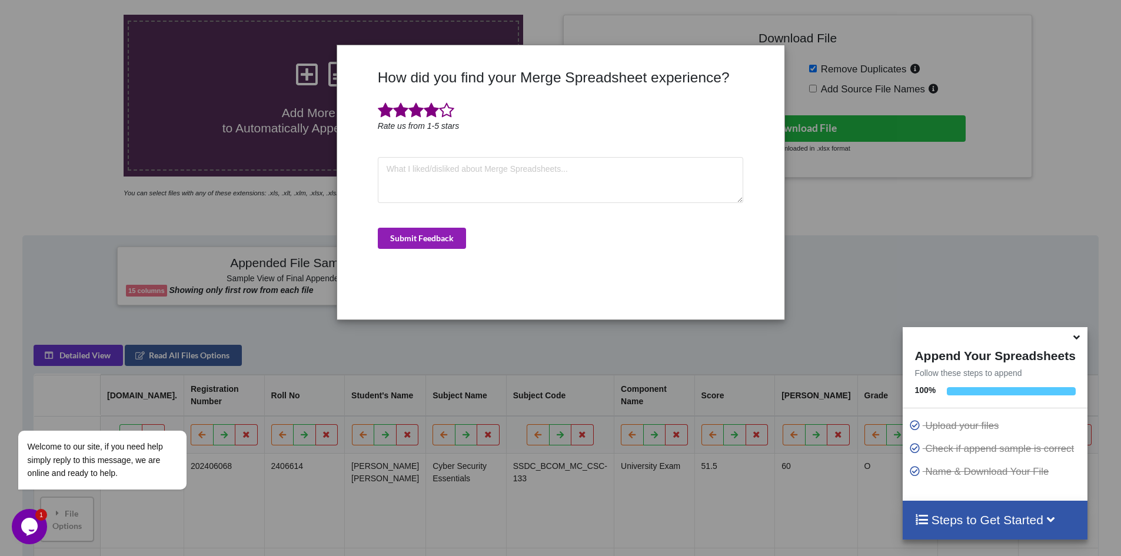
click at [411, 236] on button "Submit Feedback" at bounding box center [422, 238] width 88 height 21
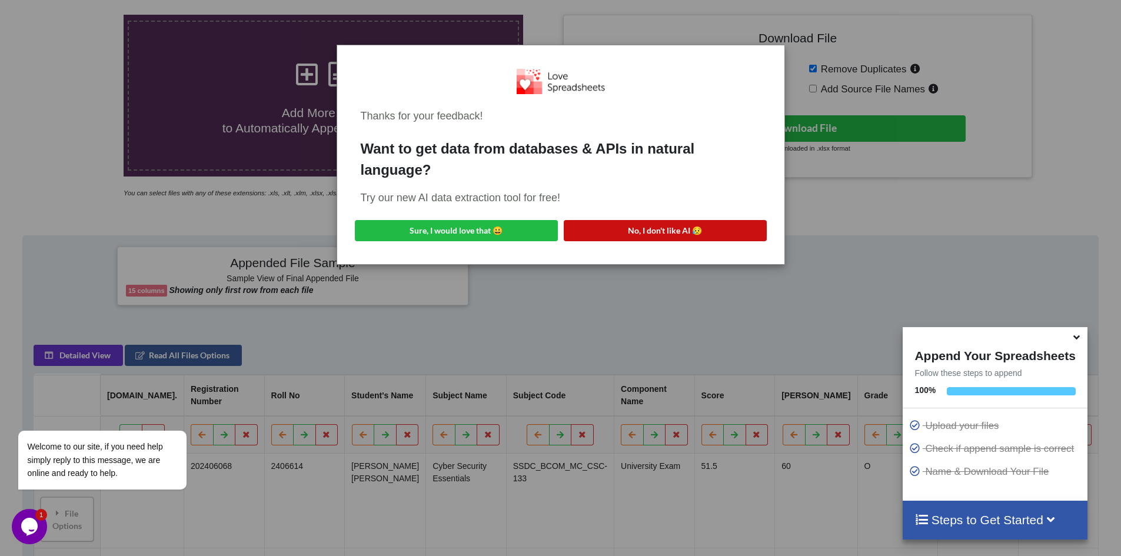
click at [628, 238] on button "No, I don't like AI 😥" at bounding box center [665, 230] width 203 height 21
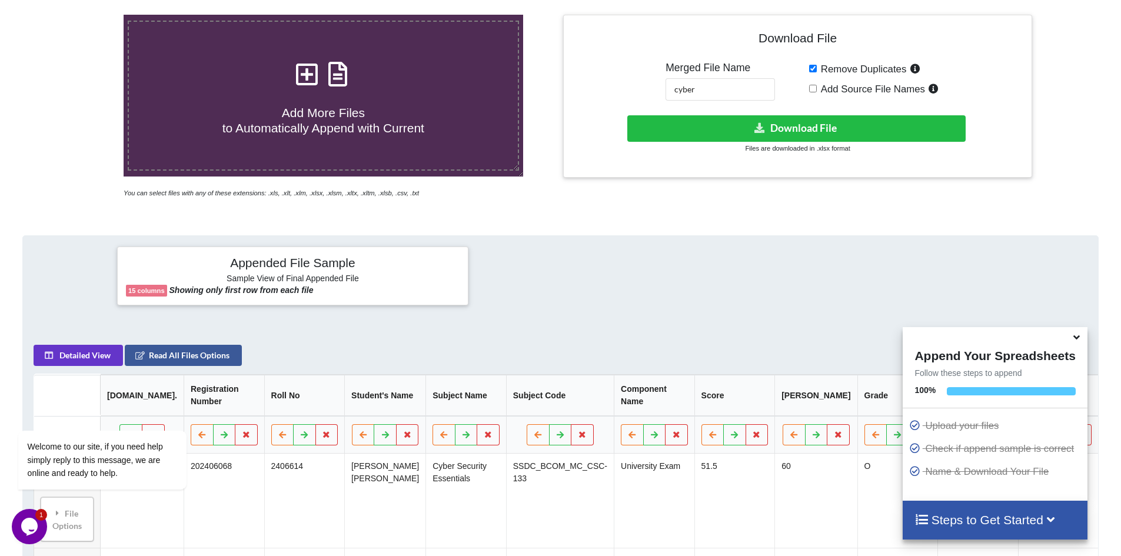
click at [864, 312] on div "Appended File Sample Sample View of Final Appended File 15 columns Showing only…" at bounding box center [560, 276] width 1092 height 81
click at [843, 268] on div at bounding box center [827, 276] width 357 height 59
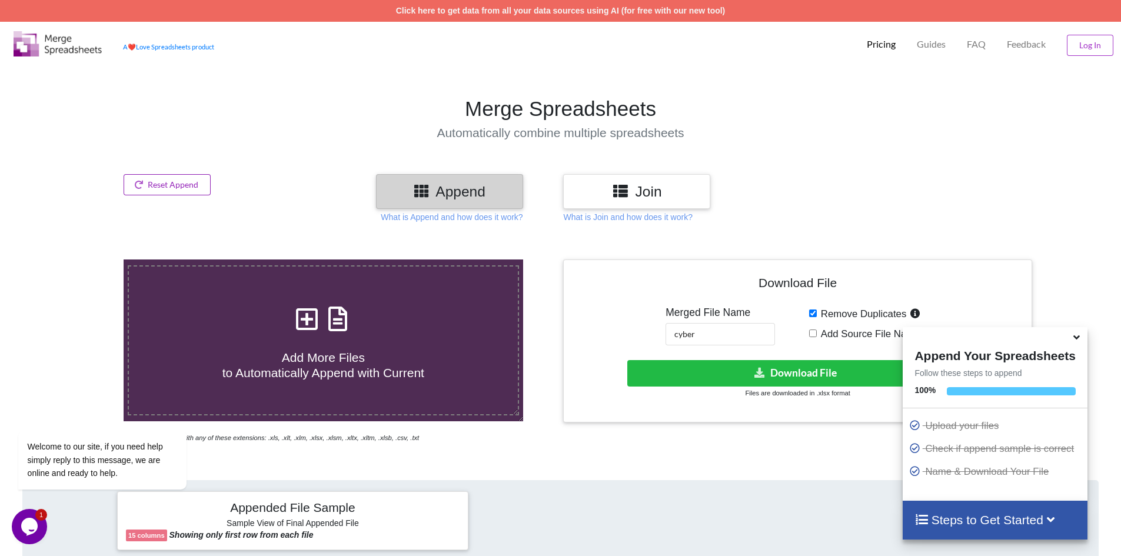
click at [171, 190] on button "Reset Append" at bounding box center [167, 184] width 87 height 21
click at [142, 126] on button "Reset Append" at bounding box center [135, 128] width 75 height 21
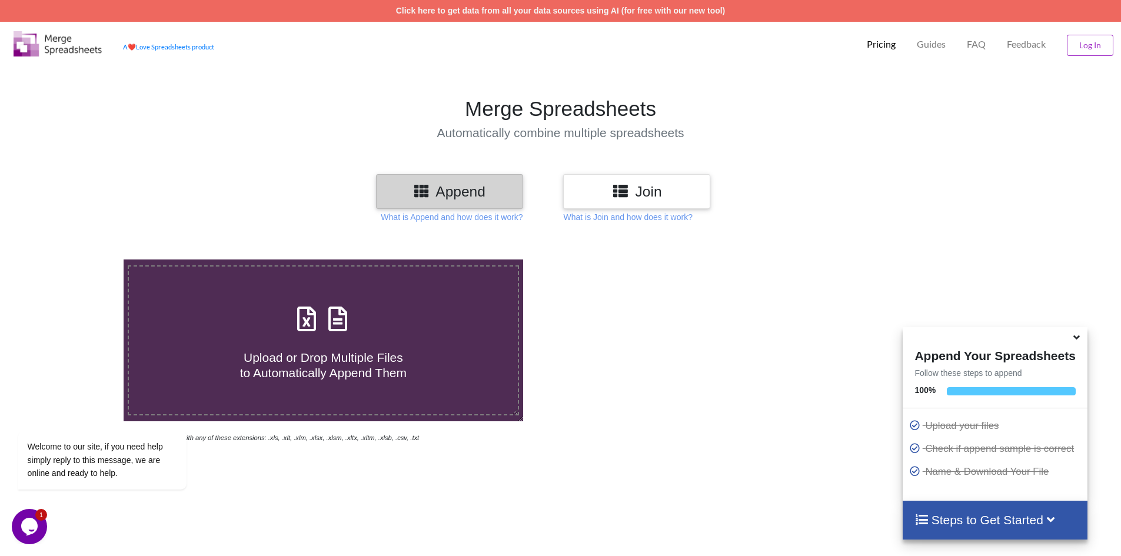
click at [452, 188] on h3 "Append" at bounding box center [449, 191] width 129 height 17
click at [429, 188] on icon at bounding box center [421, 190] width 17 height 15
click at [304, 324] on icon at bounding box center [306, 313] width 29 height 25
click at [80, 259] on input "Upload or Drop Multiple Files to Automatically Append Them" at bounding box center [80, 259] width 0 height 0
type input "C:\fakepath\v3.xlsx"
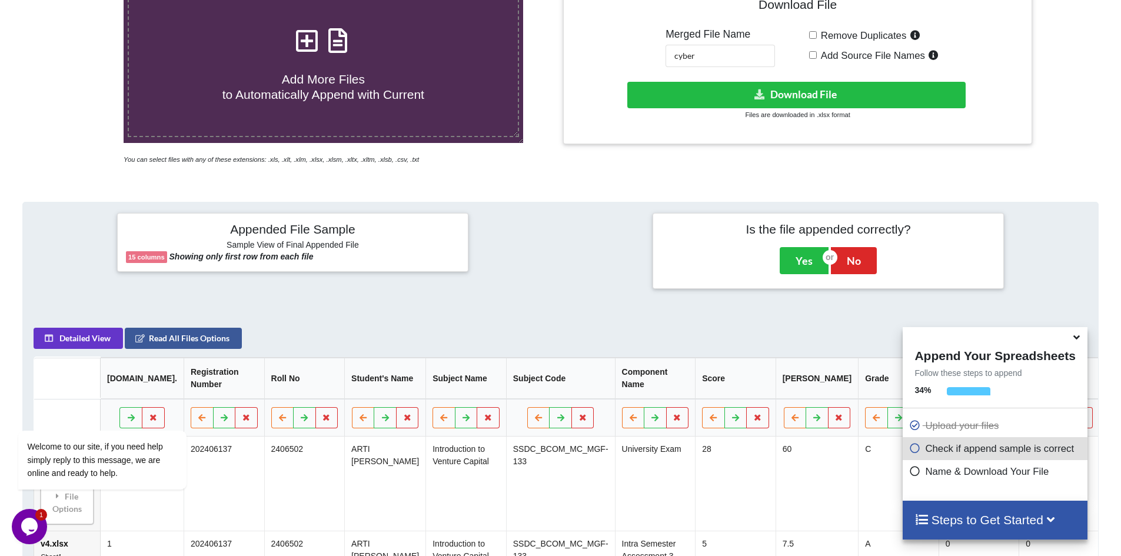
scroll to position [245, 0]
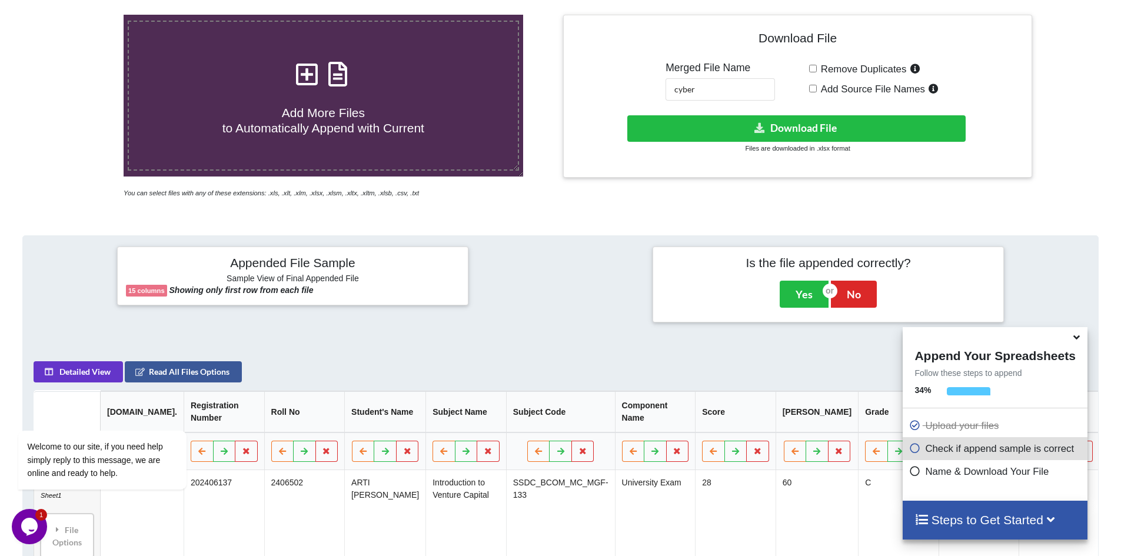
click at [812, 72] on input "Remove Duplicates" at bounding box center [813, 69] width 8 height 8
checkbox input "true"
drag, startPoint x: 705, startPoint y: 89, endPoint x: 626, endPoint y: 86, distance: 78.9
click at [626, 86] on div "Download File Merged File Name cyber Remove Duplicates Add Source File Names Do…" at bounding box center [797, 96] width 451 height 145
type input "vent"
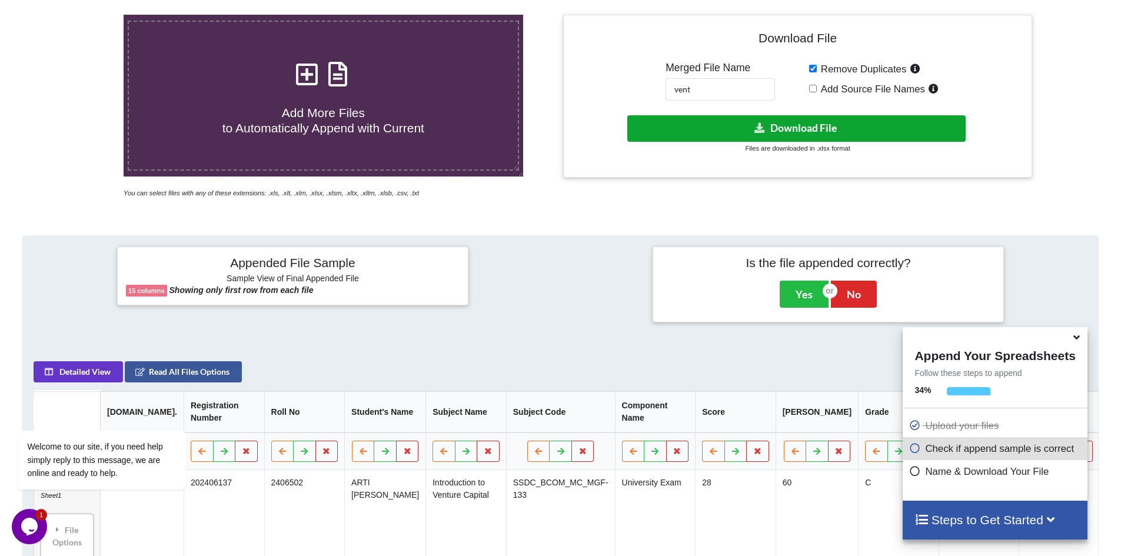
click at [771, 126] on button "Download File" at bounding box center [796, 128] width 338 height 26
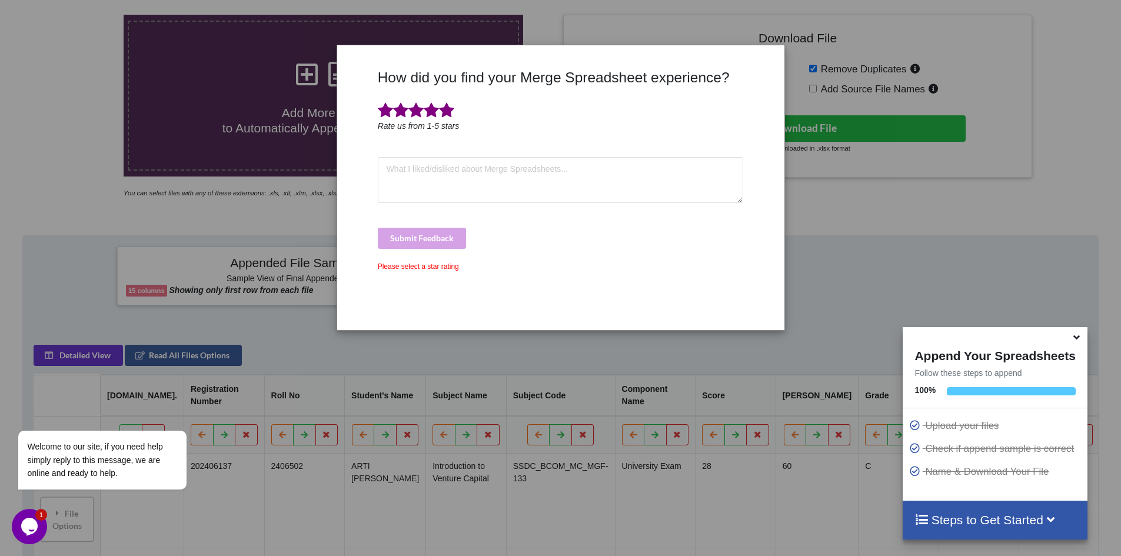
click at [439, 110] on span at bounding box center [446, 110] width 15 height 16
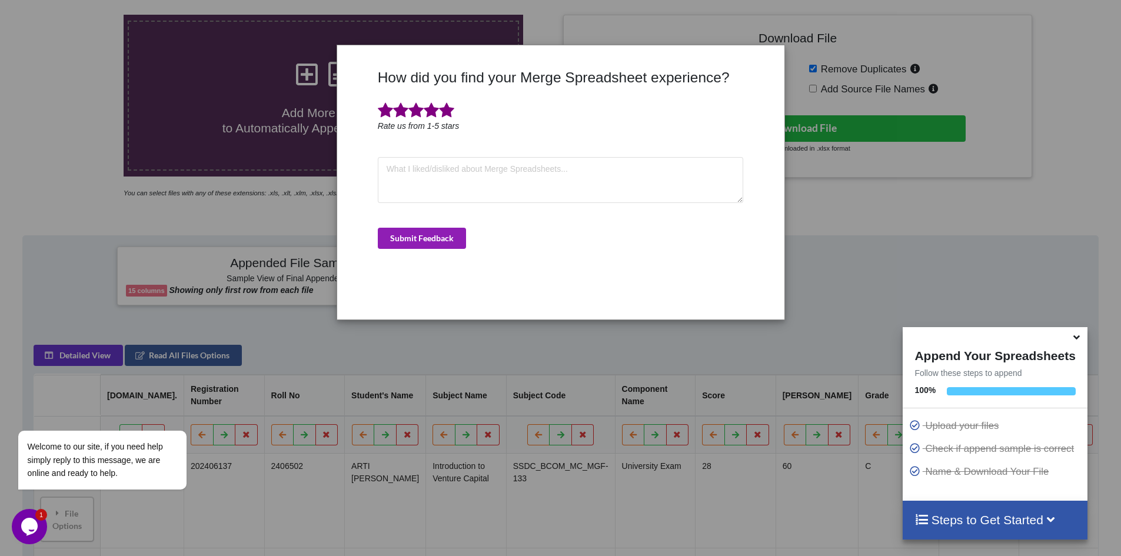
click at [417, 246] on button "Submit Feedback" at bounding box center [422, 238] width 88 height 21
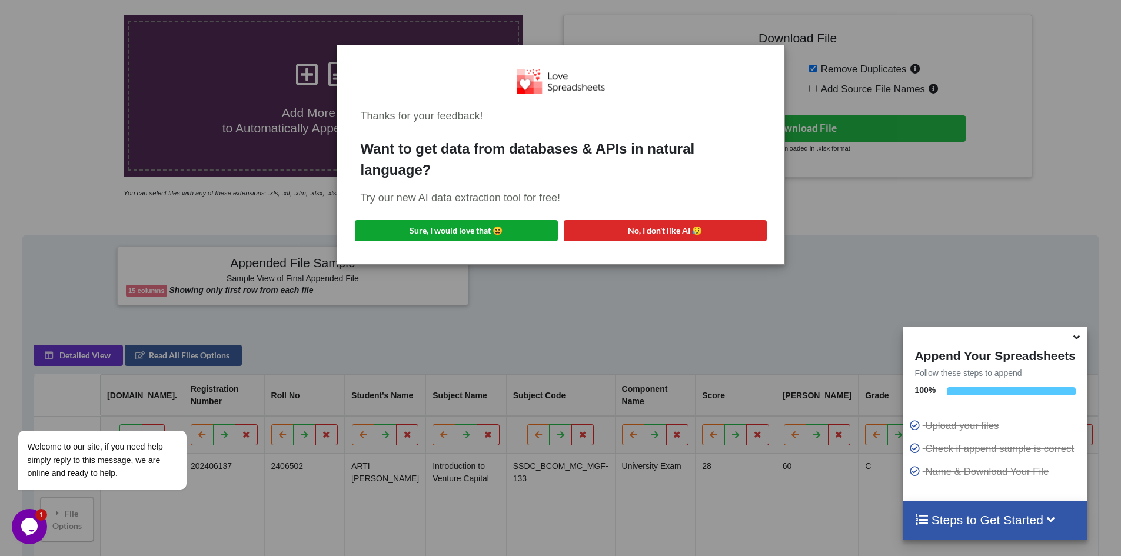
click at [481, 231] on button "Sure, I would love that 😀" at bounding box center [456, 230] width 203 height 21
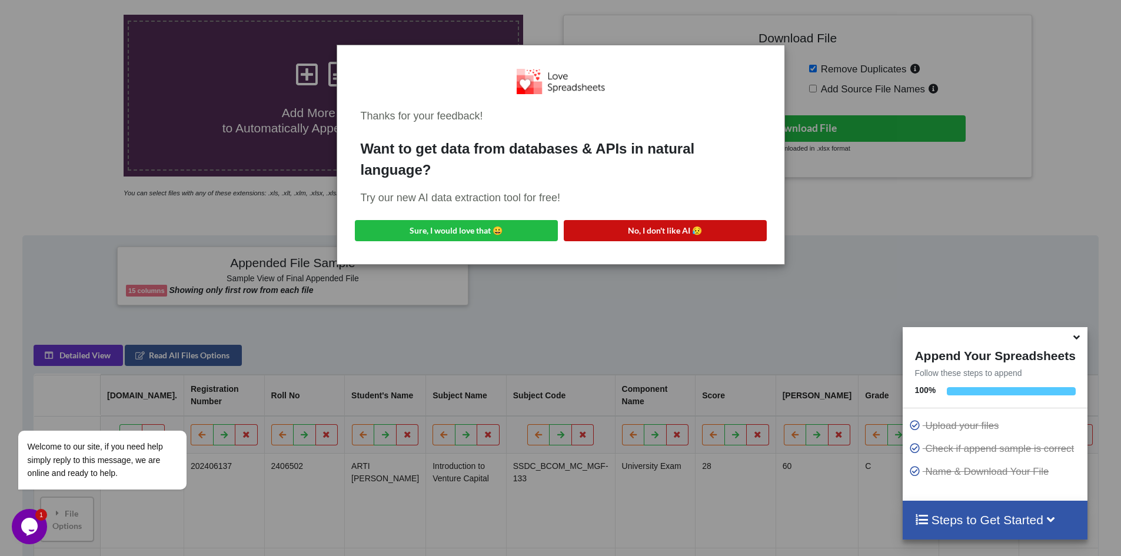
click at [657, 231] on button "No, I don't like AI 😥" at bounding box center [665, 230] width 203 height 21
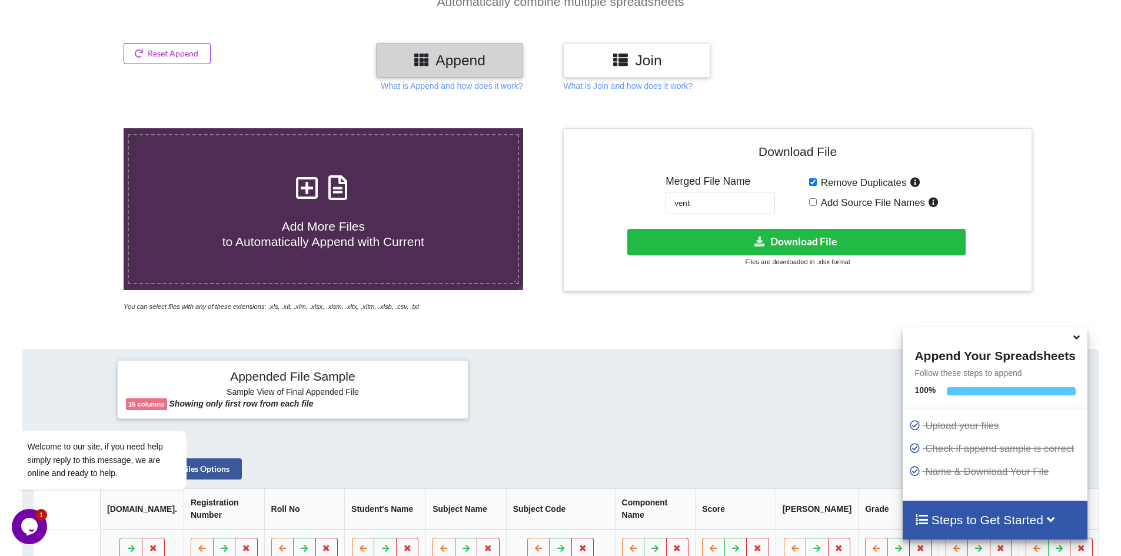
scroll to position [0, 0]
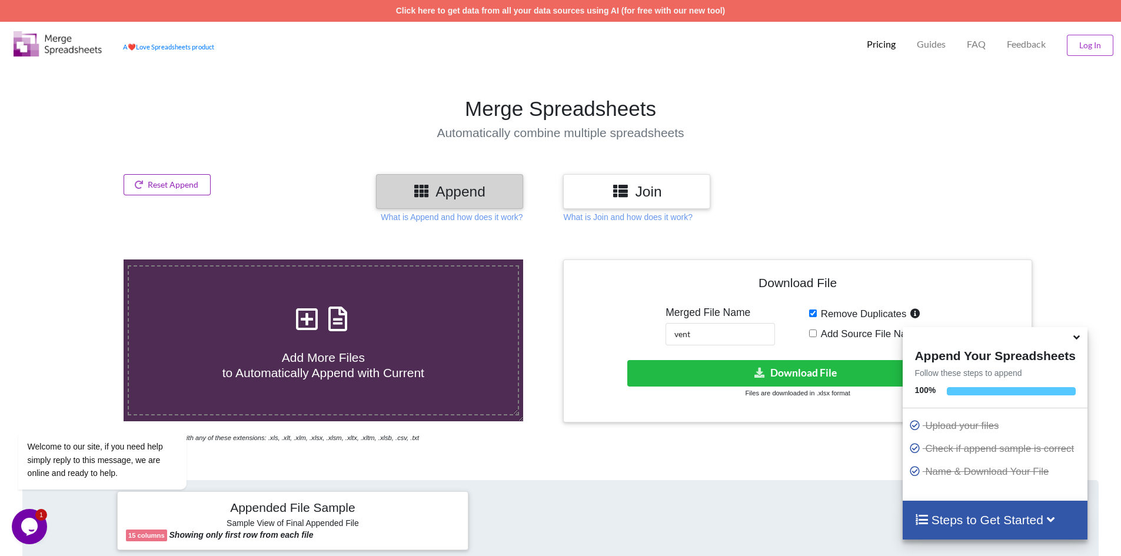
click at [152, 193] on button "Reset Append" at bounding box center [167, 184] width 87 height 21
click at [149, 120] on button "Reset Append" at bounding box center [135, 128] width 75 height 21
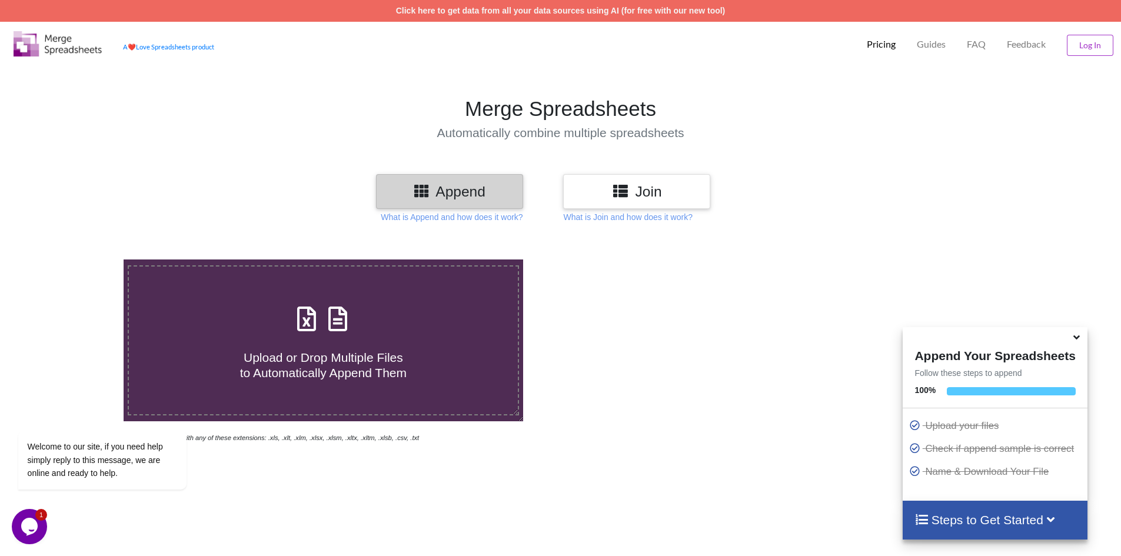
click at [316, 328] on span at bounding box center [323, 320] width 62 height 28
click at [80, 259] on input "Upload or Drop Multiple Files to Automatically Append Them" at bounding box center [80, 259] width 0 height 0
type input "C:\fakepath\d4.xlsx"
